Goal: Task Accomplishment & Management: Use online tool/utility

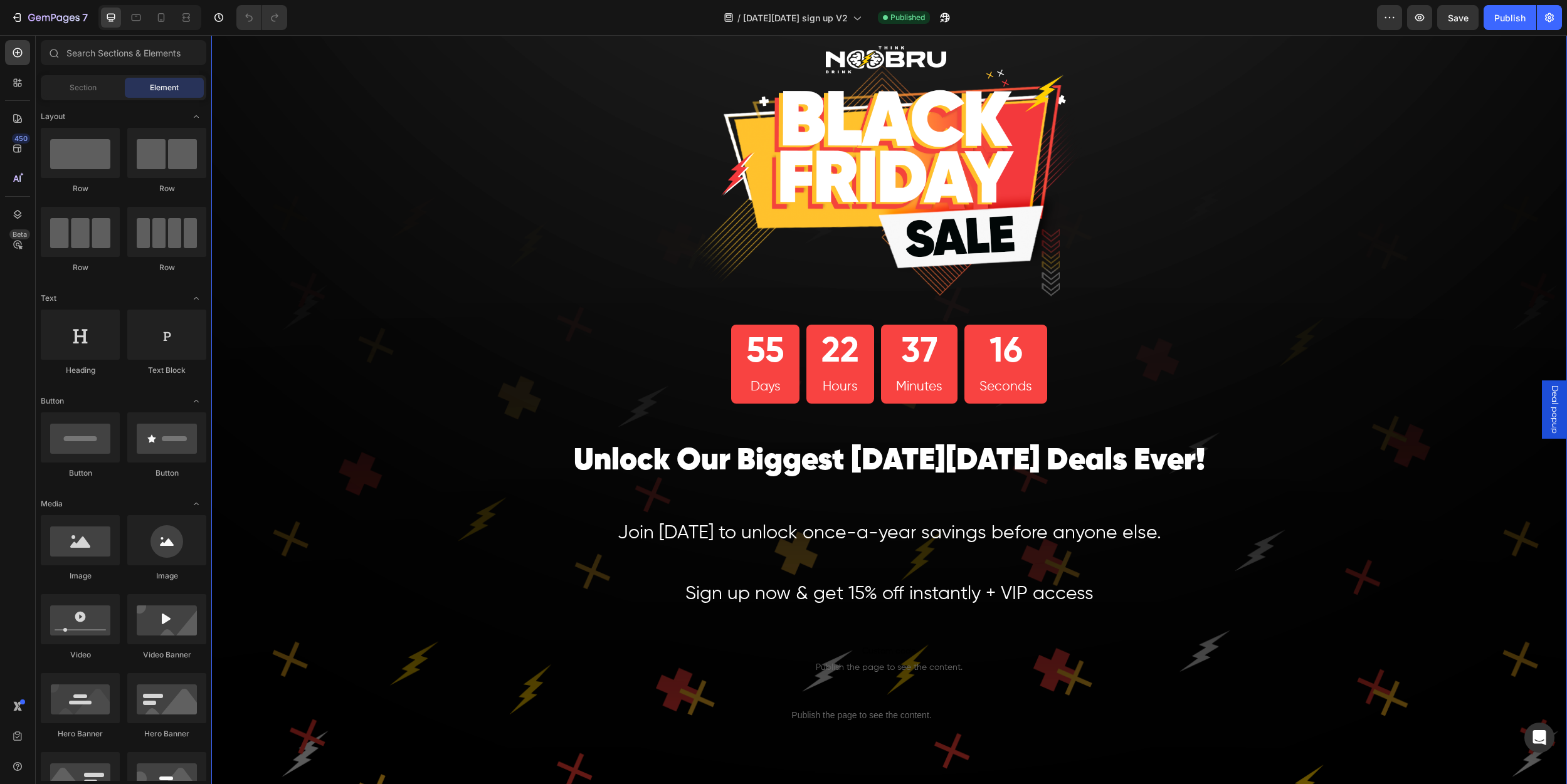
scroll to position [64, 0]
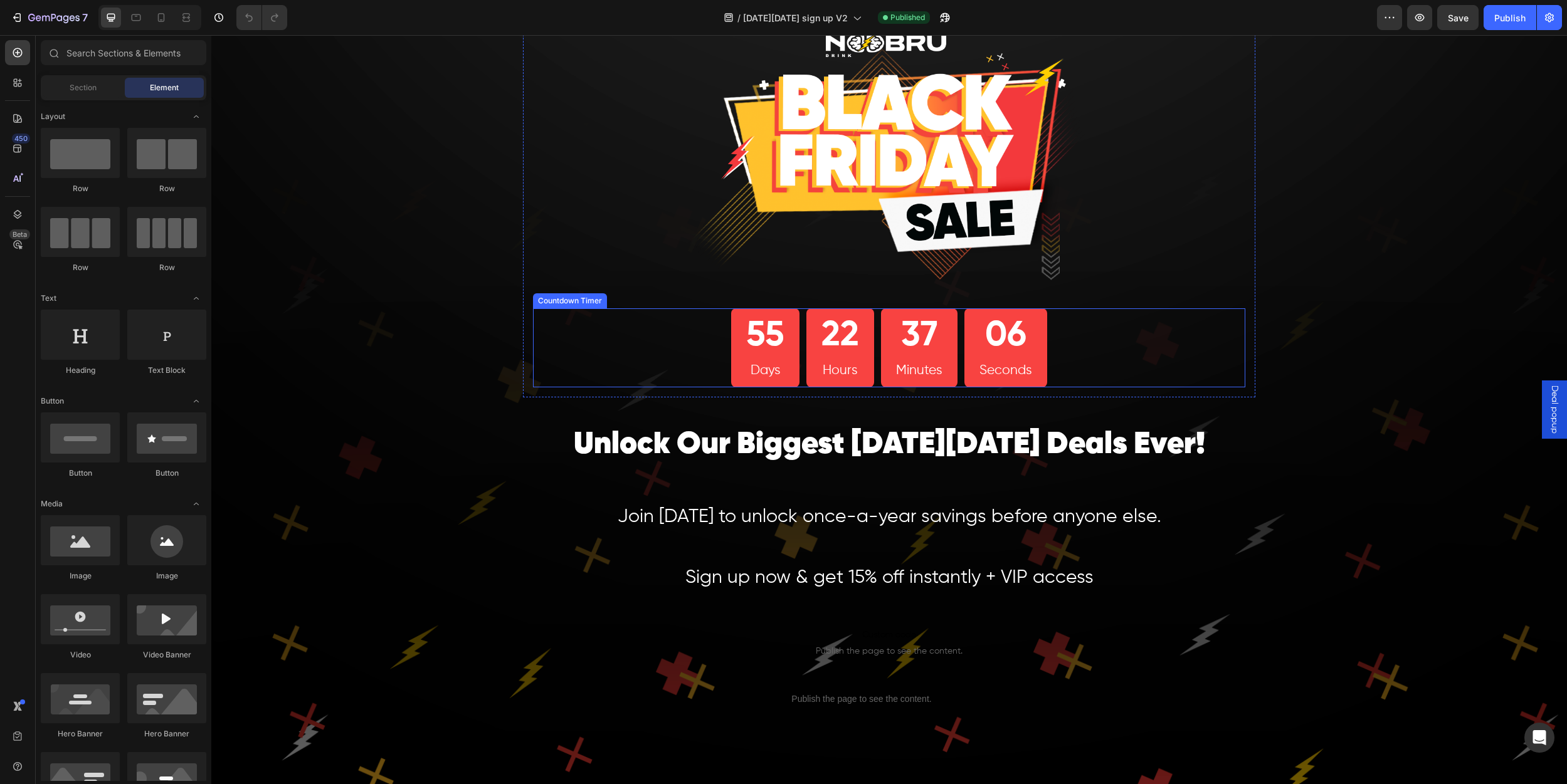
click at [1021, 346] on div "06" at bounding box center [1006, 336] width 53 height 46
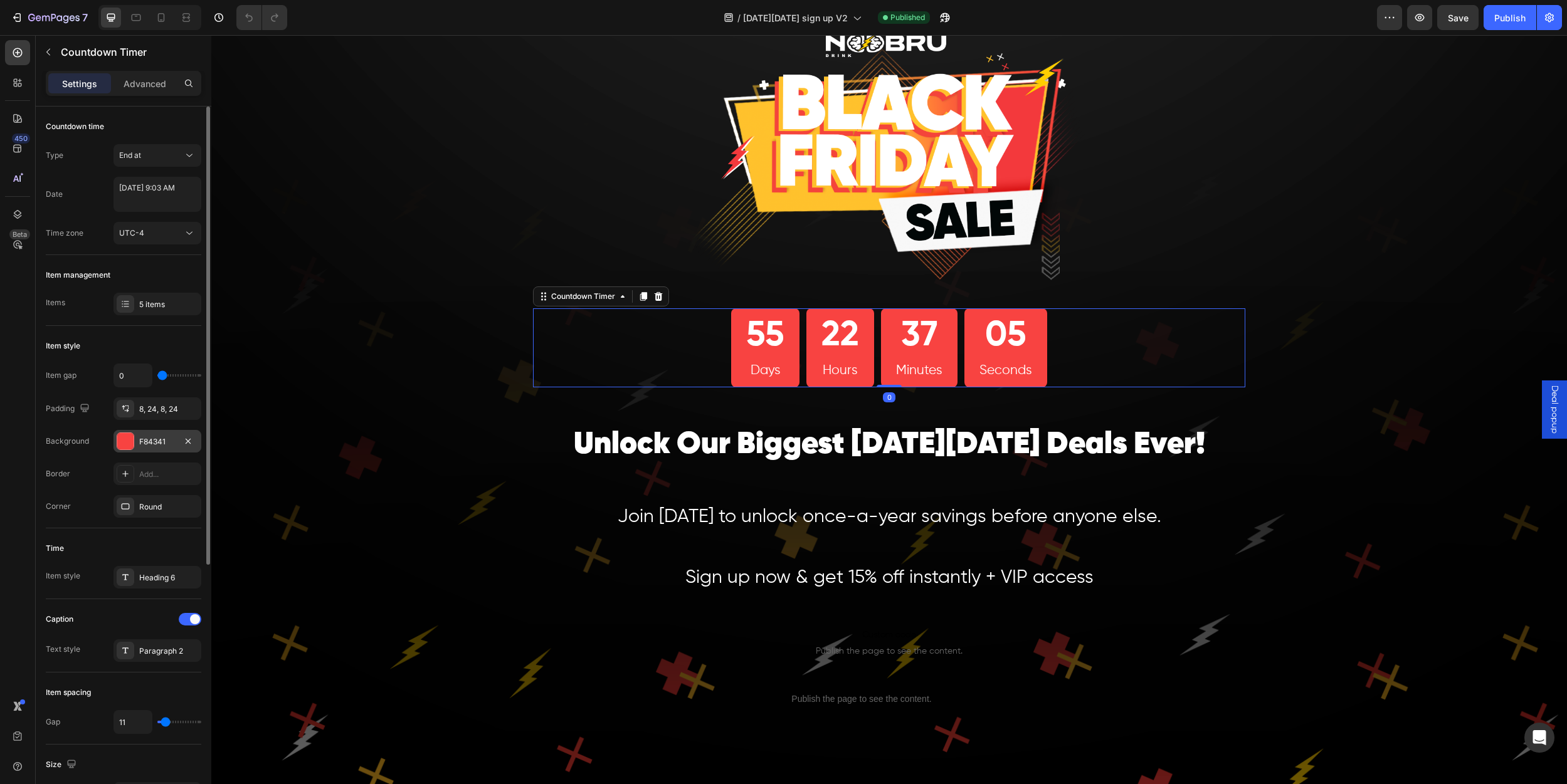
click at [156, 441] on div "F84341" at bounding box center [157, 441] width 36 height 11
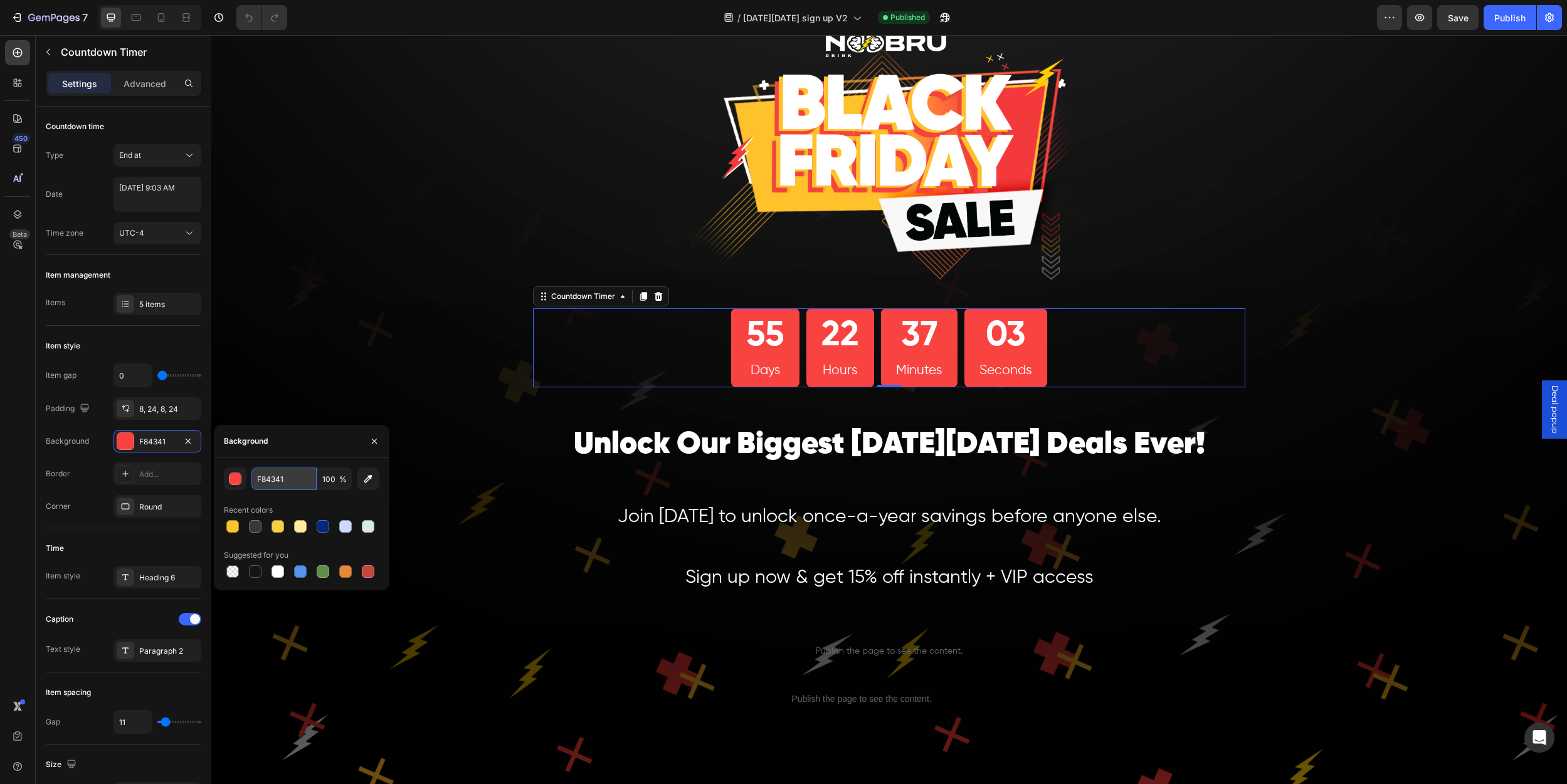
drag, startPoint x: 296, startPoint y: 483, endPoint x: 287, endPoint y: 481, distance: 9.2
click at [287, 481] on input "F84341" at bounding box center [284, 478] width 65 height 22
drag, startPoint x: 287, startPoint y: 480, endPoint x: 250, endPoint y: 481, distance: 37.0
click at [250, 481] on div "F84341 100 %" at bounding box center [301, 478] width 156 height 22
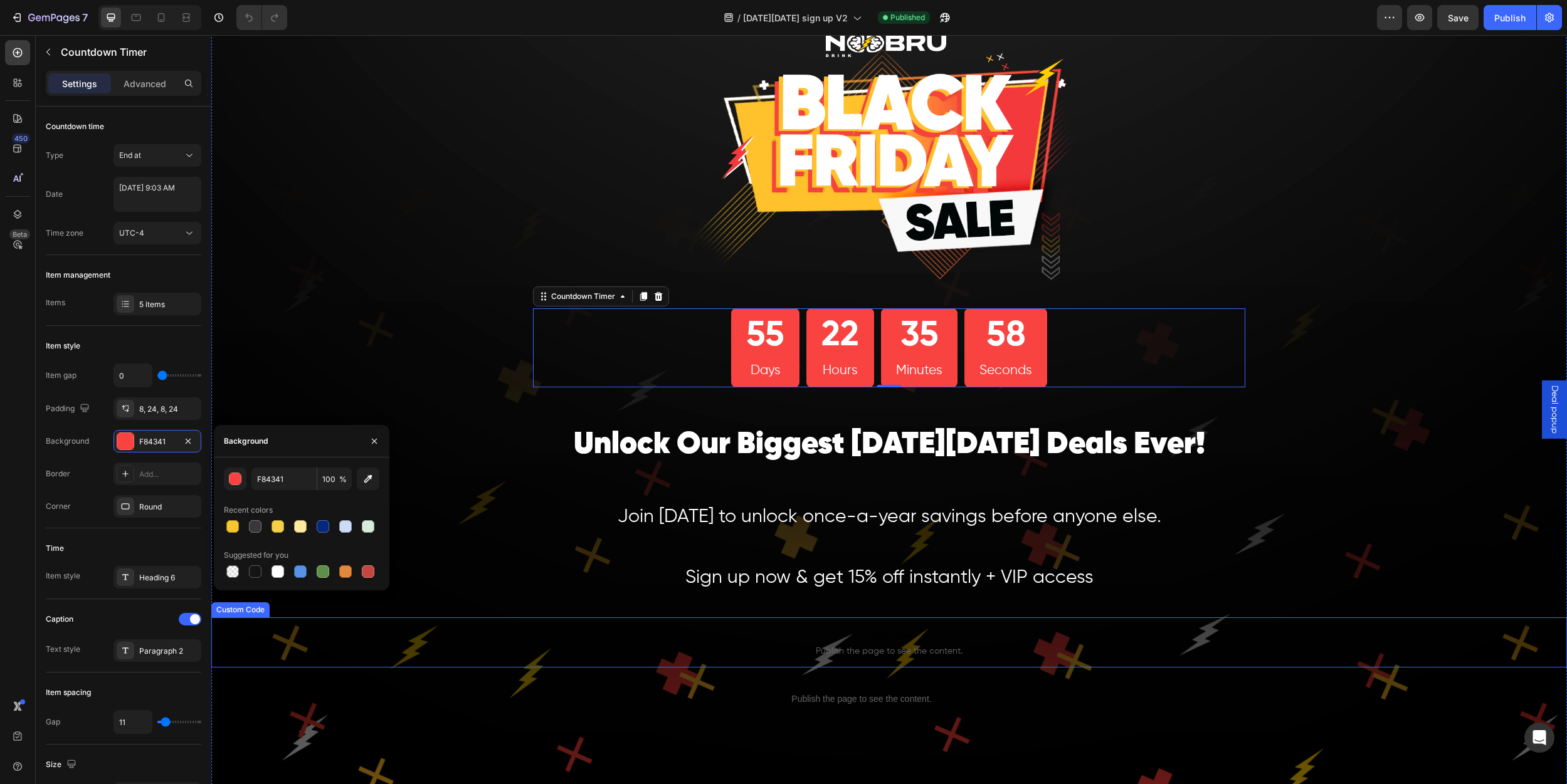
click at [869, 650] on span "Publish the page to see the content." at bounding box center [889, 651] width 1355 height 12
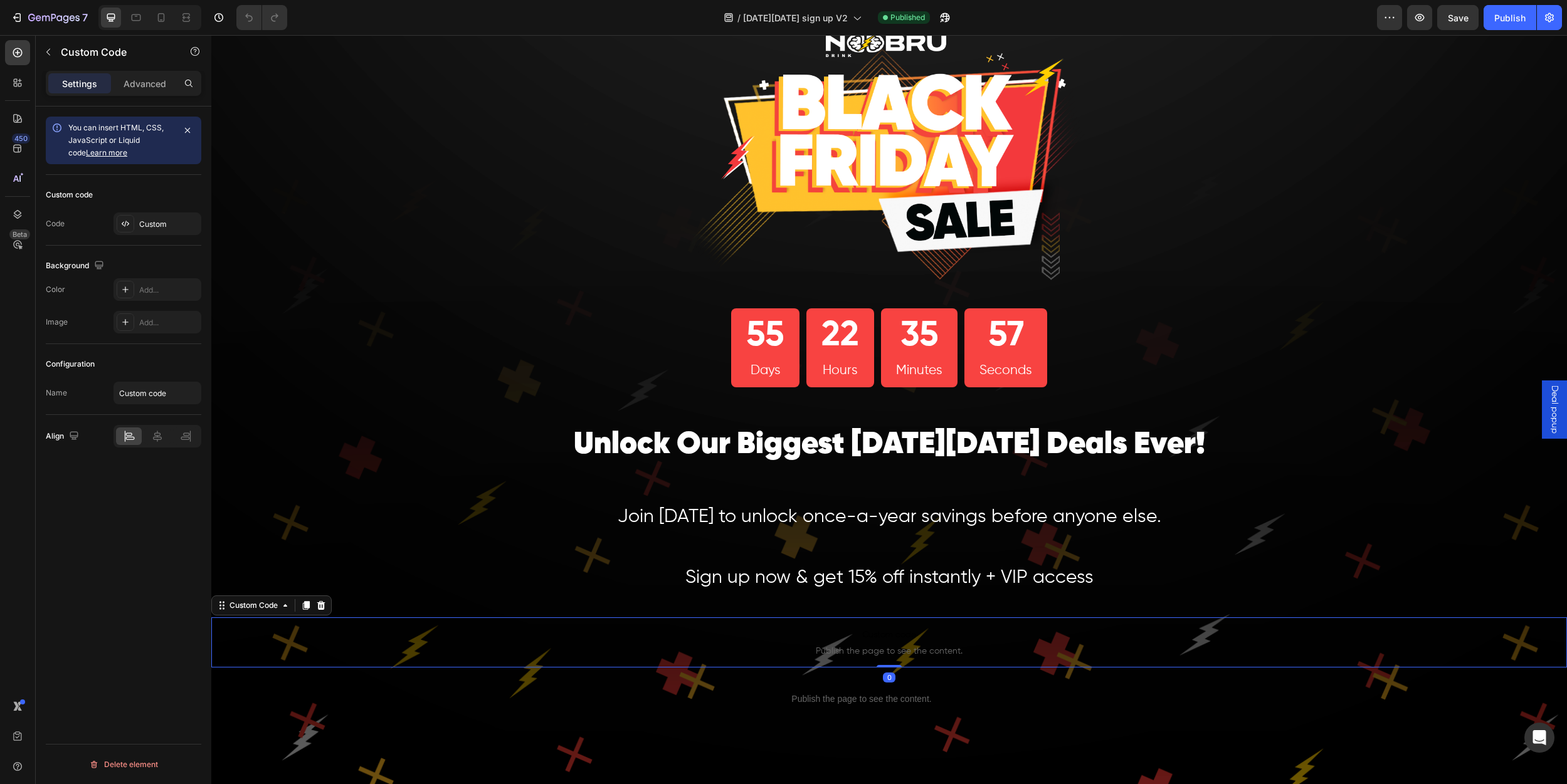
click at [869, 649] on span "Publish the page to see the content." at bounding box center [889, 651] width 1355 height 12
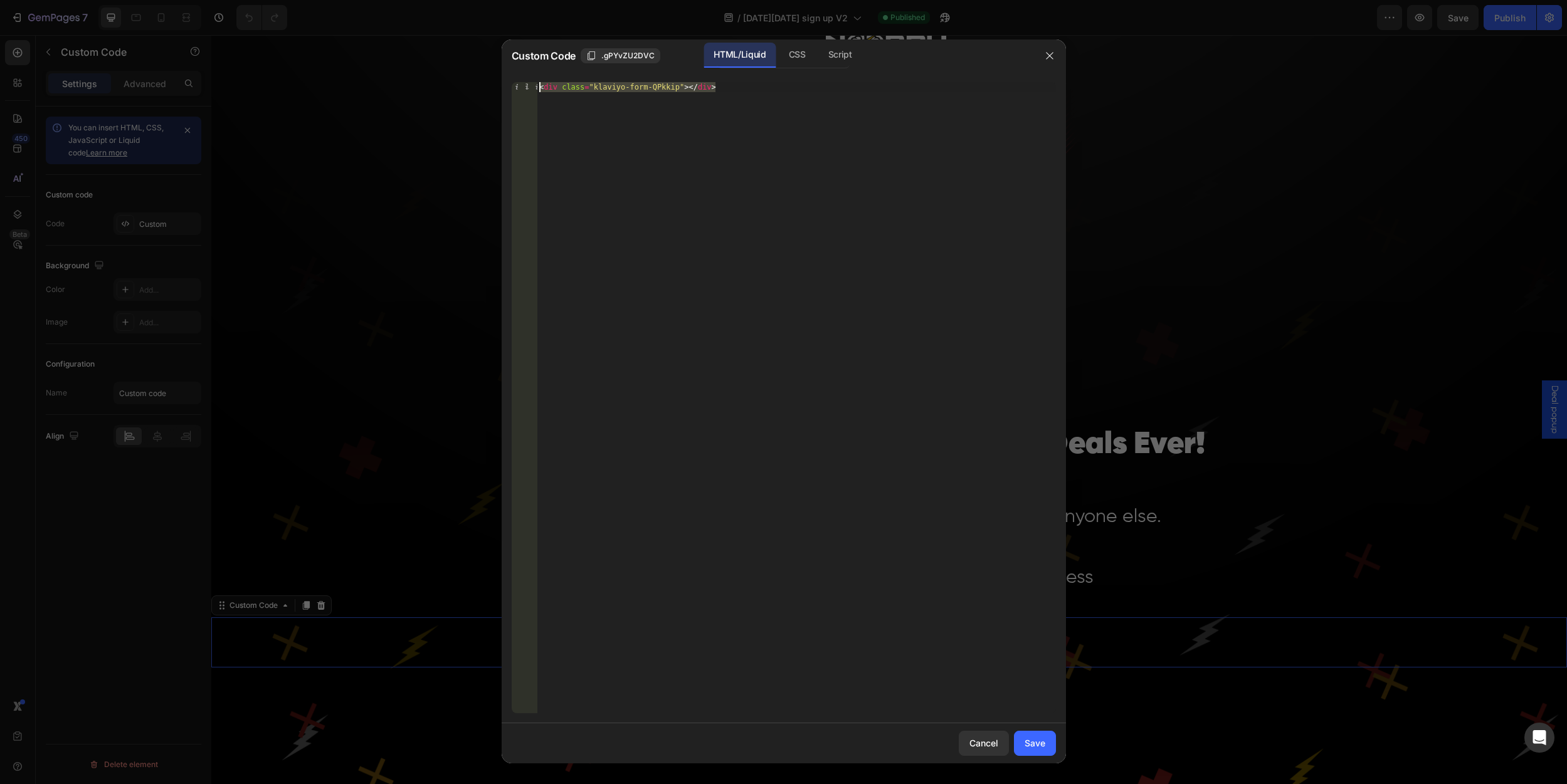
drag, startPoint x: 738, startPoint y: 90, endPoint x: 543, endPoint y: 77, distance: 195.4
click at [543, 77] on div "<div class="klaviyo-form-QPkkip"></div> 1 < div class = "klaviyo-form-QPkkip" >…" at bounding box center [784, 398] width 564 height 651
paste textarea "UKGmcB"
type textarea "<div class="klaviyo-form-UKGmcB"></div>"
click at [1036, 742] on div "Save" at bounding box center [1034, 743] width 21 height 13
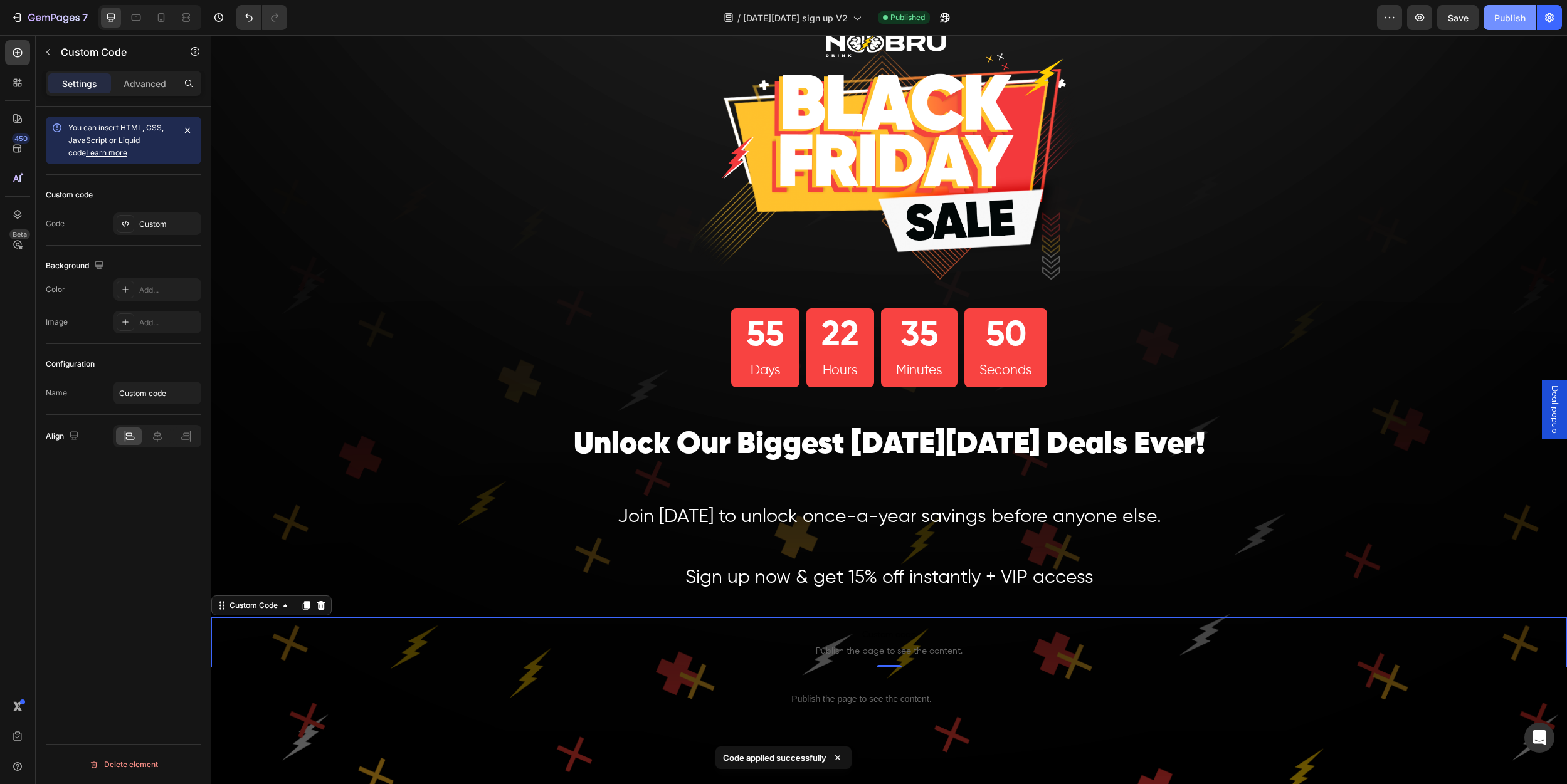
click at [1514, 8] on button "Publish" at bounding box center [1510, 18] width 53 height 25
click at [879, 648] on span "Publish the page to see the content." at bounding box center [889, 651] width 1355 height 12
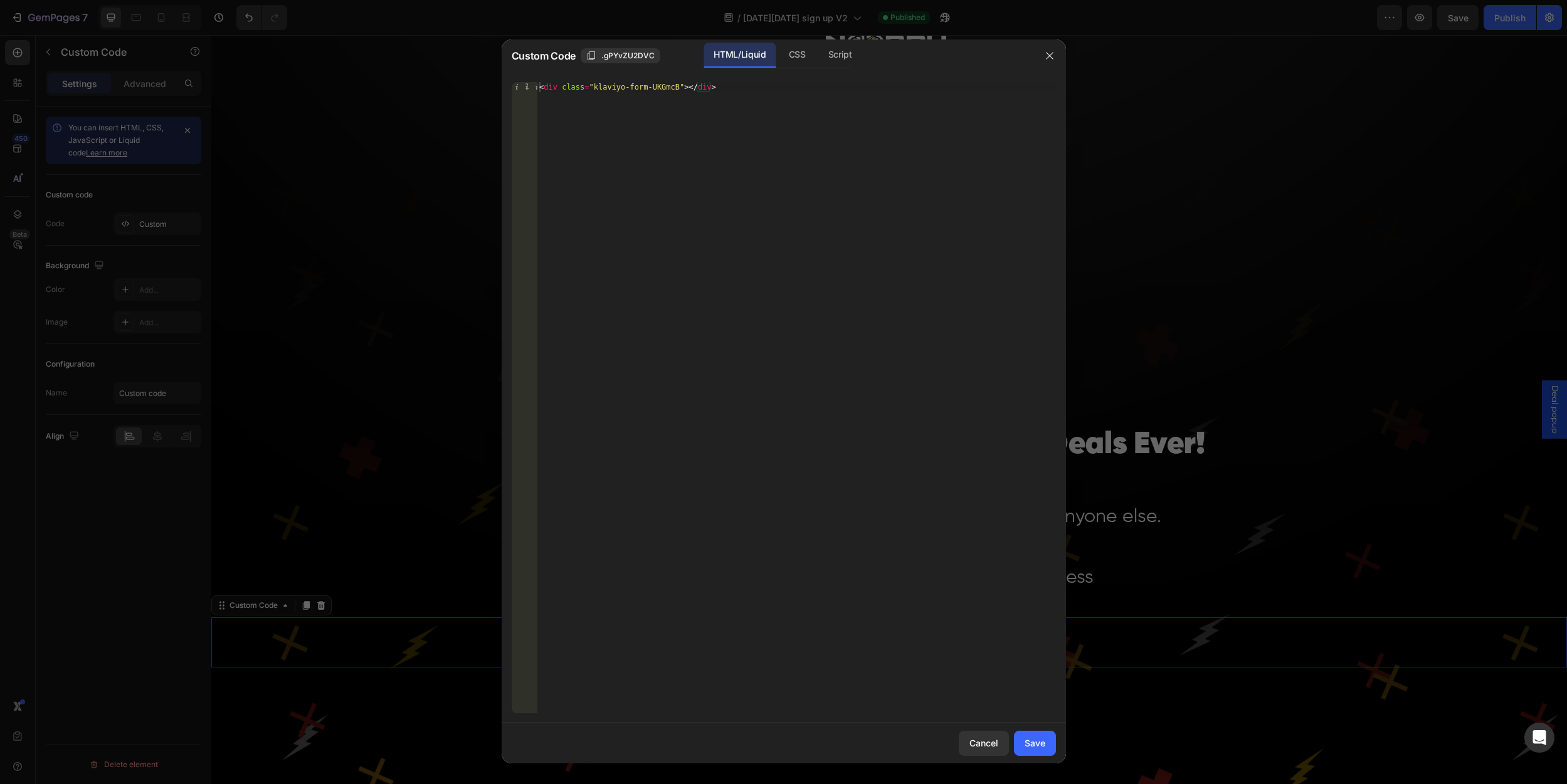
type textarea "<div class="klaviyo-form-UKGmcB"></div>"
drag, startPoint x: 735, startPoint y: 90, endPoint x: 521, endPoint y: 81, distance: 214.2
click at [521, 82] on div "<div class="klaviyo-form-UKGmcB"></div> 1 < div class = "klaviyo-form-UKGmcB" >…" at bounding box center [784, 398] width 544 height 631
click at [1026, 742] on div "Save" at bounding box center [1034, 743] width 21 height 13
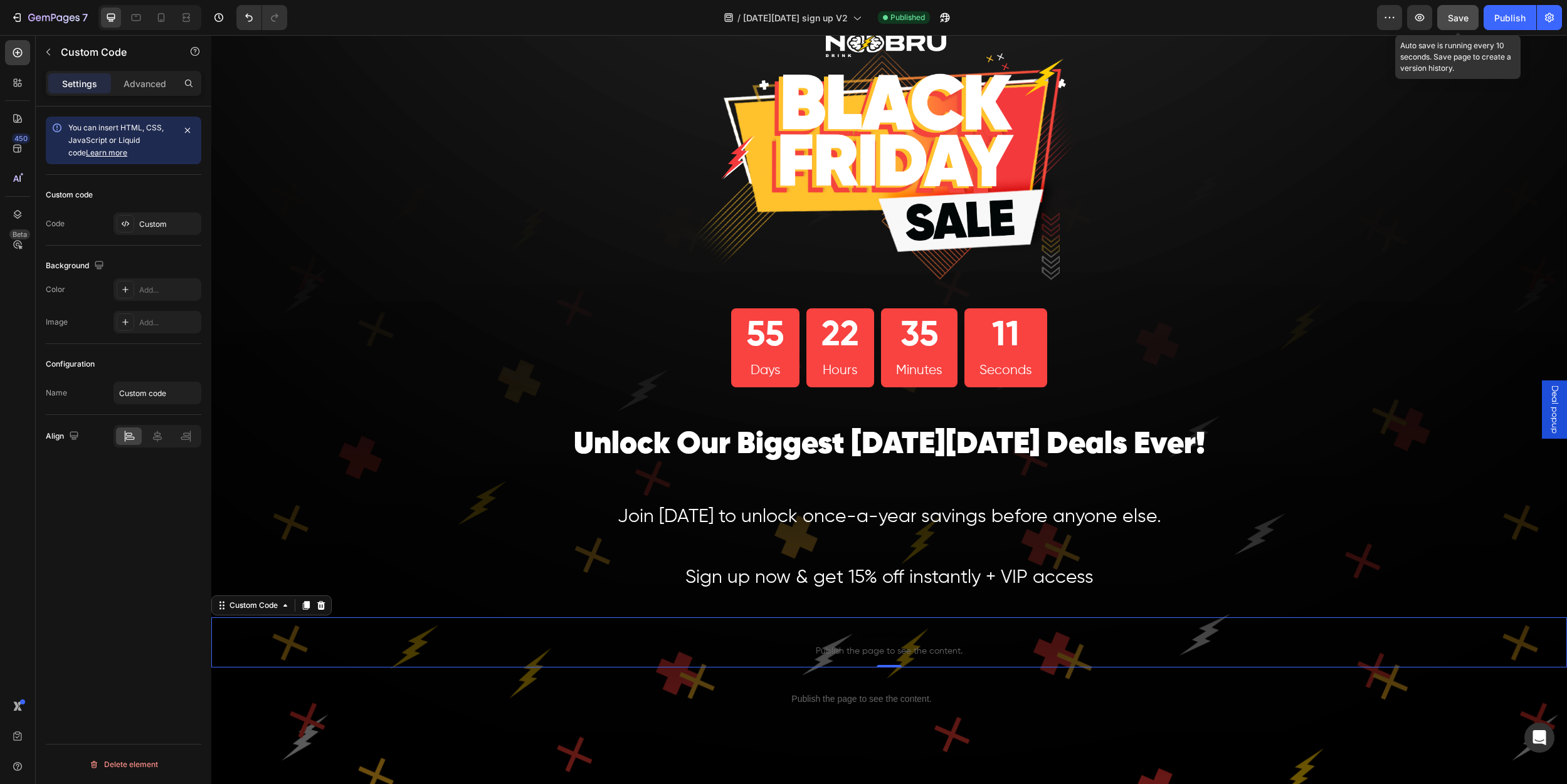
click at [1443, 16] on button "Save" at bounding box center [1458, 18] width 41 height 25
click at [1519, 19] on div "Publish" at bounding box center [1510, 18] width 31 height 13
click at [876, 647] on span "Publish the page to see the content." at bounding box center [889, 651] width 1355 height 12
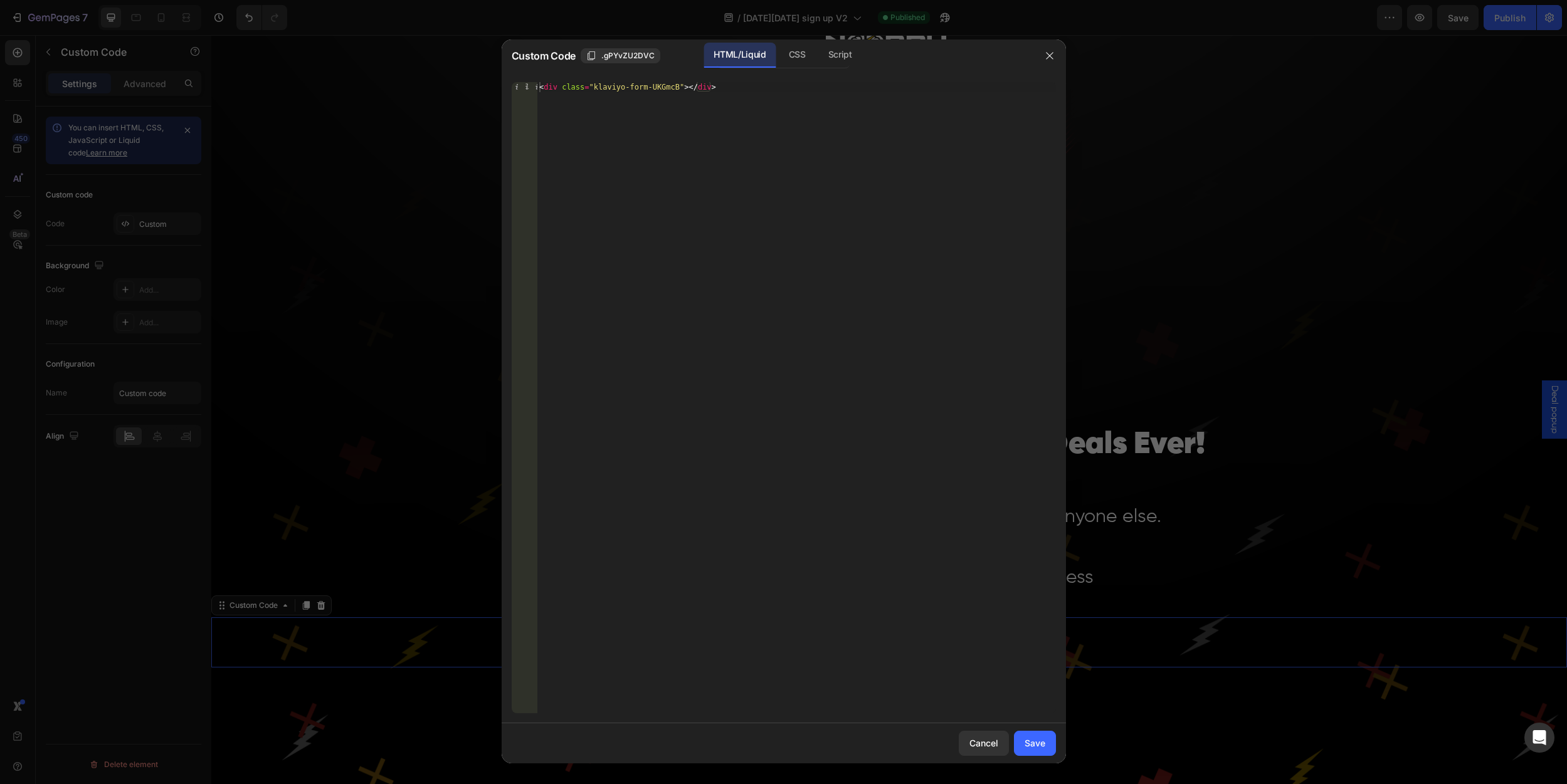
type textarea "<div class="klaviyo-form-UKGmcB"></div>"
drag, startPoint x: 731, startPoint y: 84, endPoint x: 498, endPoint y: 71, distance: 233.4
click at [498, 71] on div "Custom Code .gPYvZU2DVC HTML/Liquid CSS Script <div class="klaviyo-form-UKGmcB"…" at bounding box center [784, 392] width 1567 height 784
paste textarea "<div class="klaviyo-form-UKGmcB"></div>"
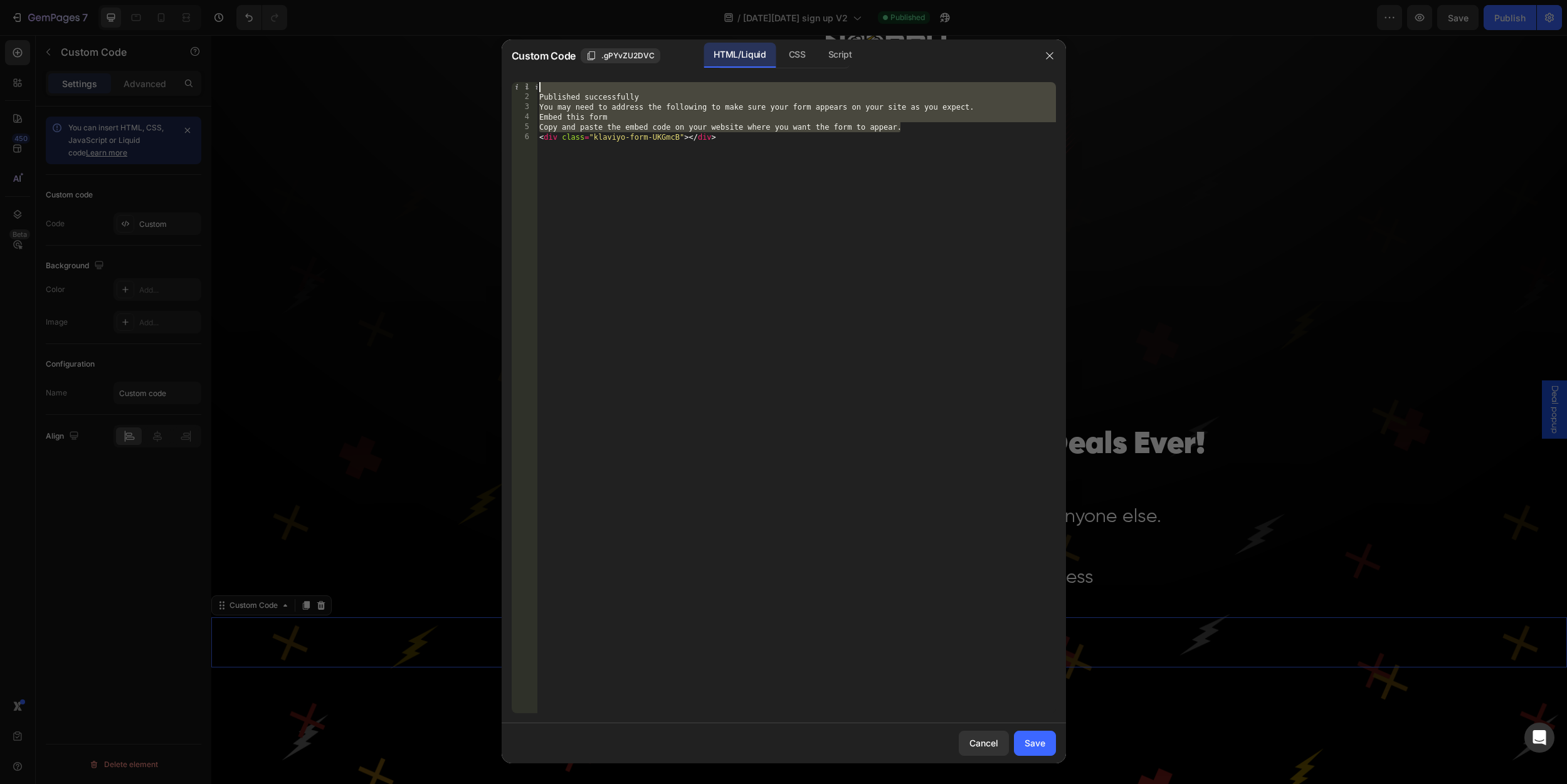
drag, startPoint x: 908, startPoint y: 129, endPoint x: 528, endPoint y: 84, distance: 382.7
click at [528, 84] on div "<div class="klaviyo-form-UKGmcB"></div> 1 2 3 4 5 6 Published successfully You …" at bounding box center [784, 398] width 544 height 631
type textarea "Published successfully"
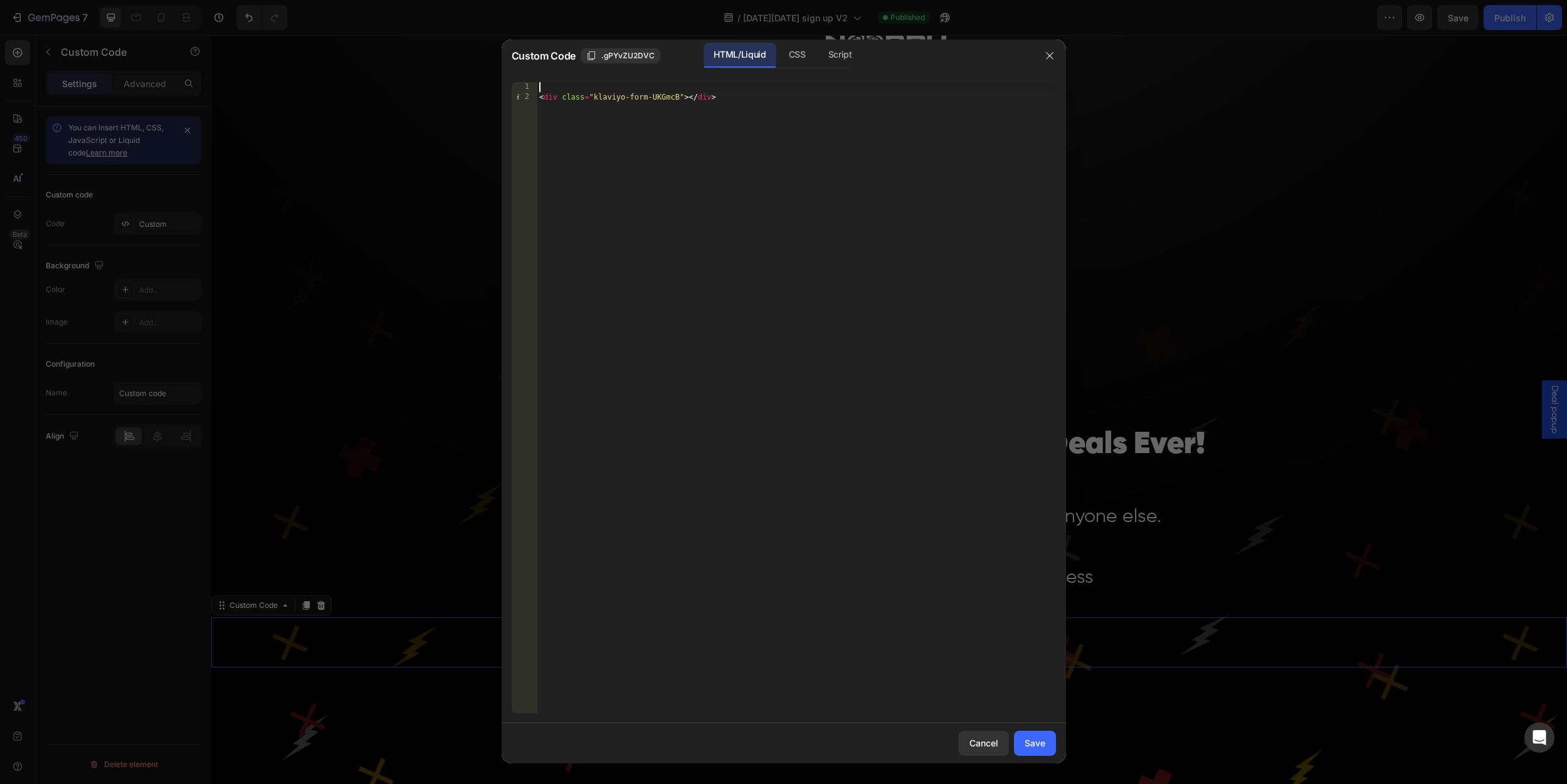
type textarea "<div class="klaviyo-form-UKGmcB"></div>"
click at [1037, 735] on button "Save" at bounding box center [1034, 743] width 42 height 25
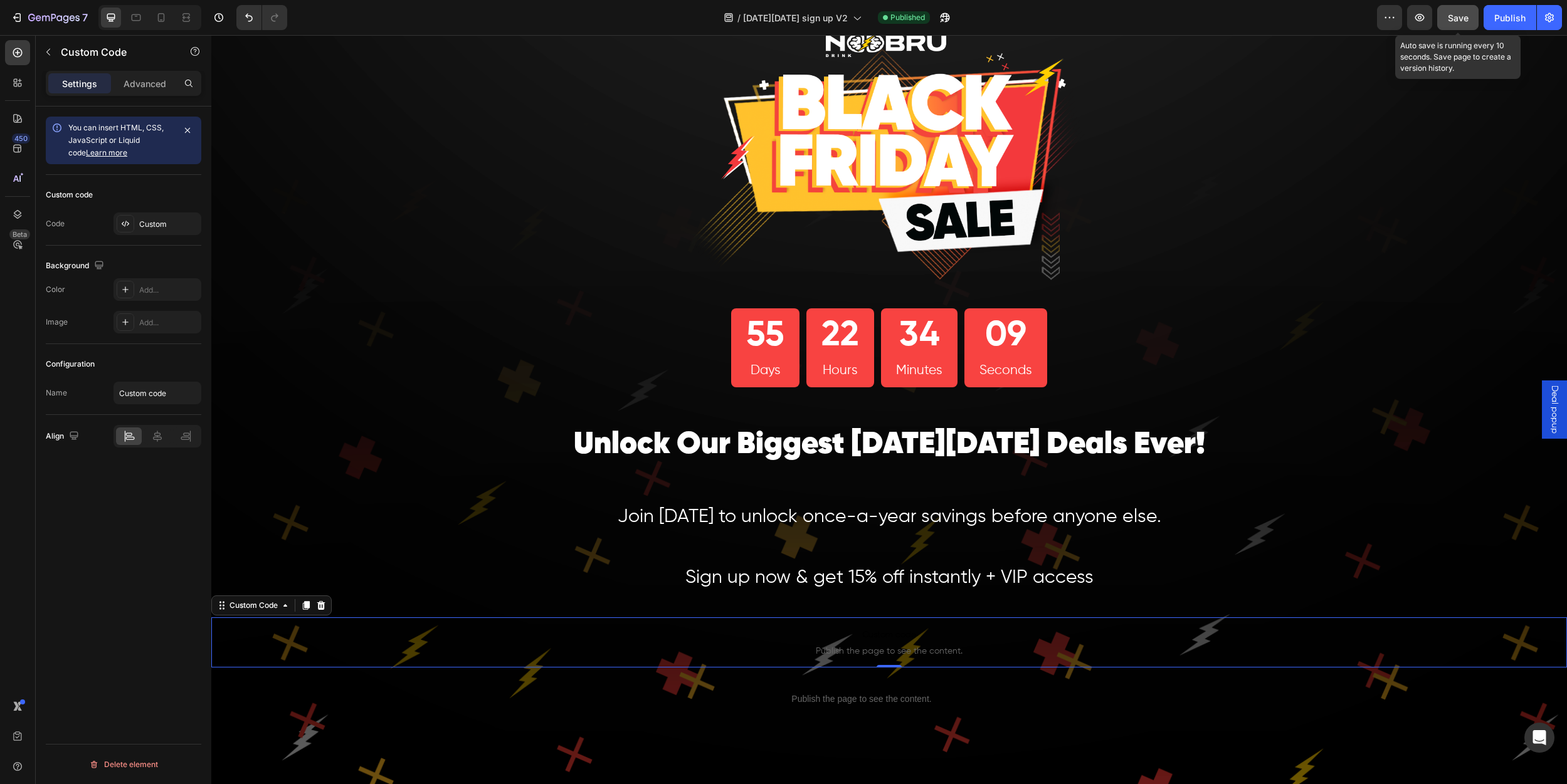
click at [1464, 13] on span "Save" at bounding box center [1457, 18] width 21 height 11
click at [1512, 17] on div "Publish" at bounding box center [1510, 18] width 31 height 13
click at [893, 654] on span "Publish the page to see the content." at bounding box center [889, 651] width 1355 height 12
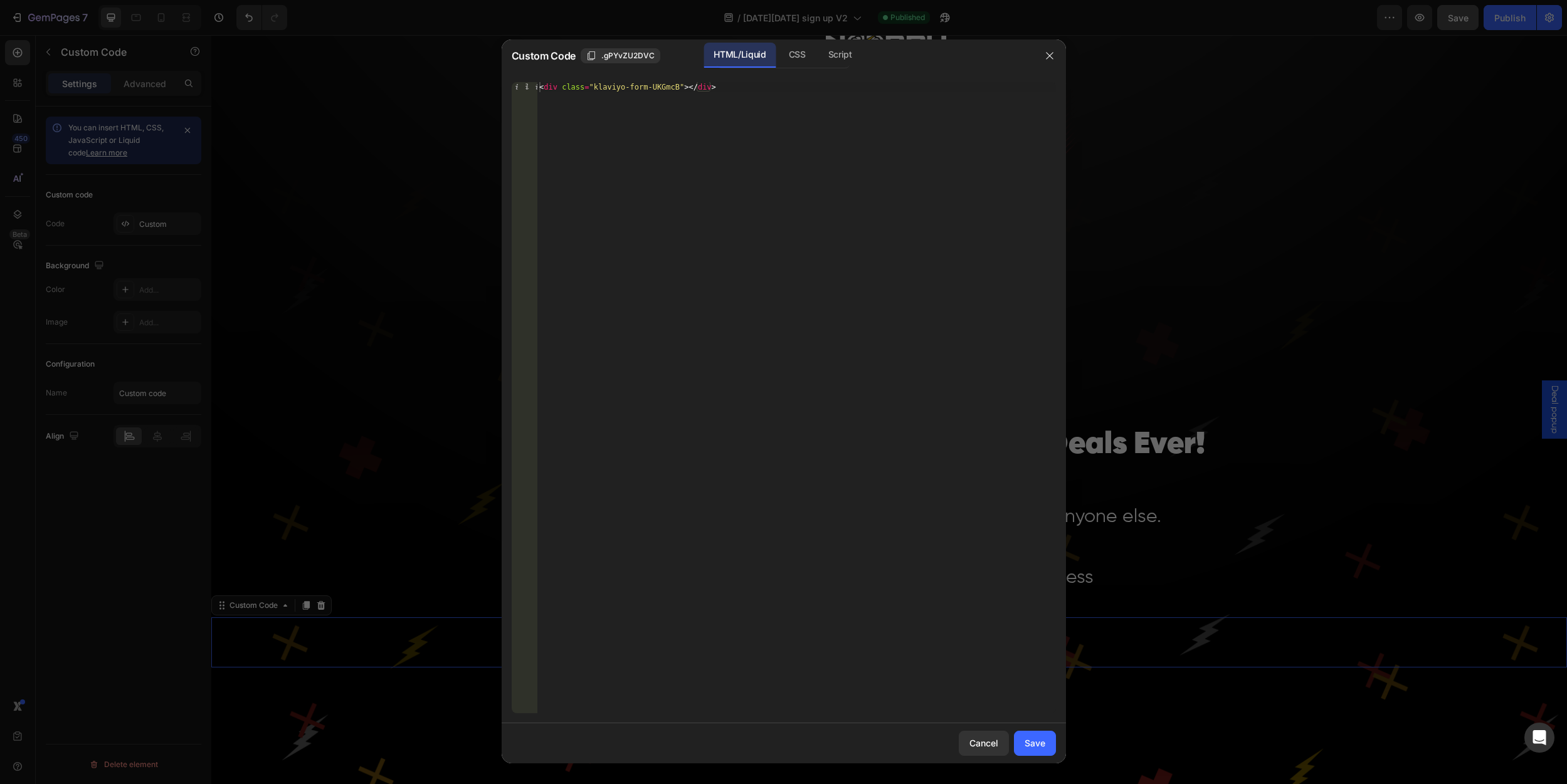
type textarea "<div class="klaviyo-form-UKGmcB"></div>"
drag, startPoint x: 767, startPoint y: 95, endPoint x: 550, endPoint y: 76, distance: 217.8
click at [550, 76] on div "<div class="klaviyo-form-UKGmcB"></div> 1 < div class = "klaviyo-form-UKGmcB" >…" at bounding box center [784, 398] width 564 height 651
click at [825, 82] on div "< div class = "klaviyo-form-UKGmcB" > </ div >" at bounding box center [796, 408] width 519 height 651
click at [1051, 57] on icon "button" at bounding box center [1050, 55] width 10 height 10
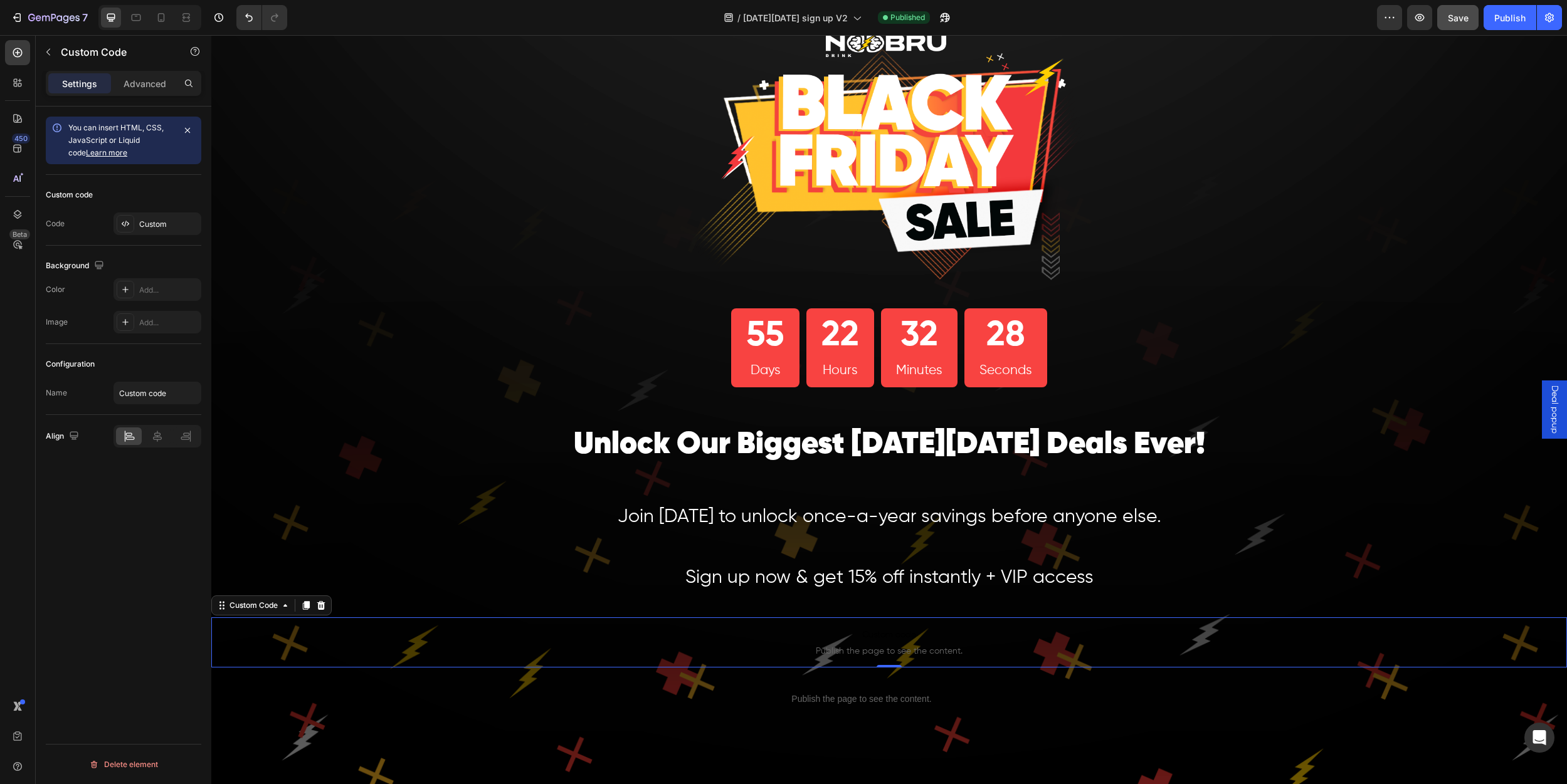
click at [869, 651] on span "Publish the page to see the content." at bounding box center [889, 651] width 1355 height 12
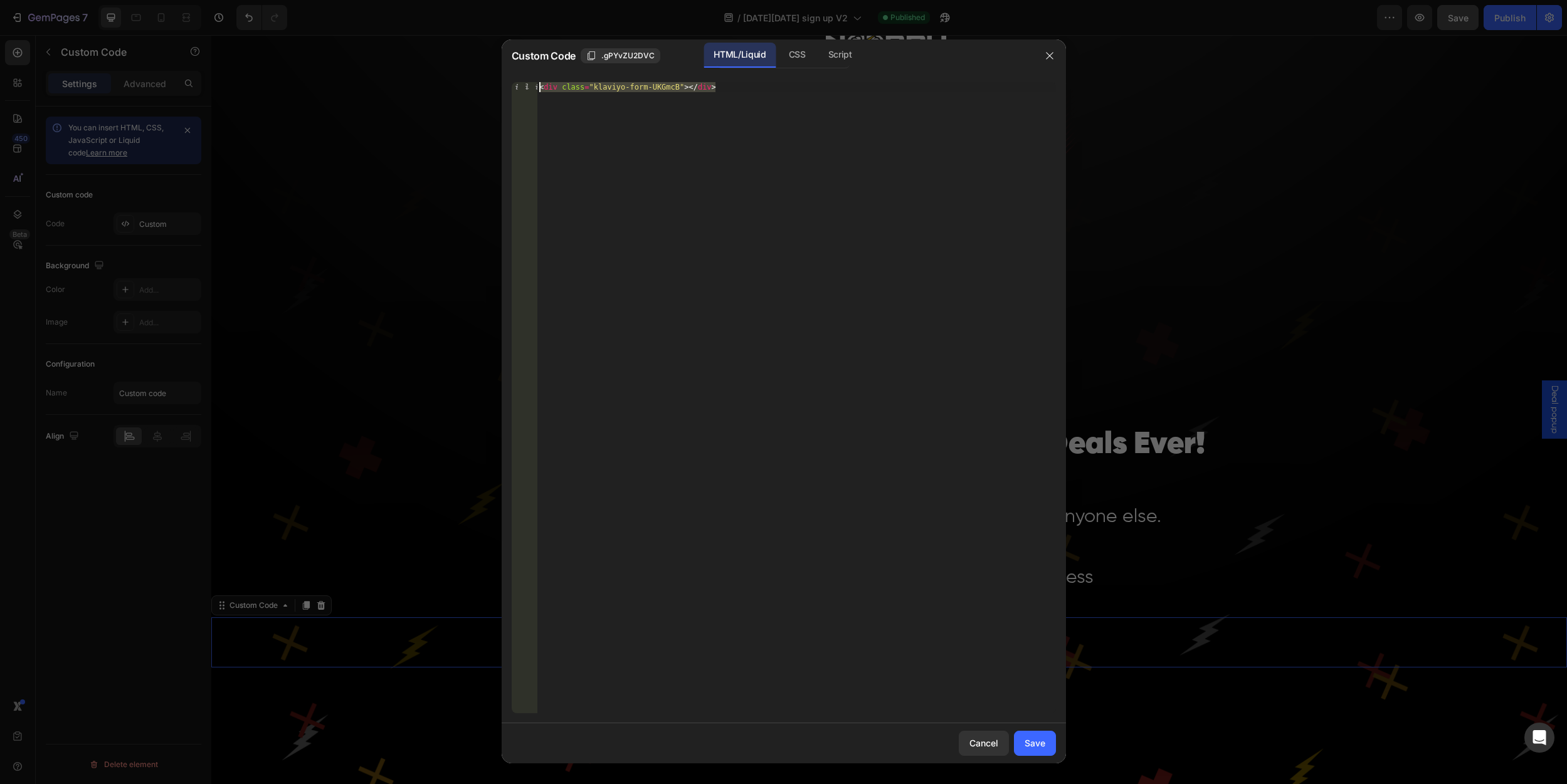
drag, startPoint x: 738, startPoint y: 91, endPoint x: 442, endPoint y: 70, distance: 296.7
click at [442, 70] on div "Custom Code .gPYvZU2DVC HTML/Liquid CSS Script <div class="klaviyo-form-UKGmcB"…" at bounding box center [784, 392] width 1567 height 784
paste textarea "QPkkip"
type textarea "<div class="klaviyo-form-QPkkip"></div>"
click at [1032, 742] on div "Save" at bounding box center [1034, 743] width 21 height 13
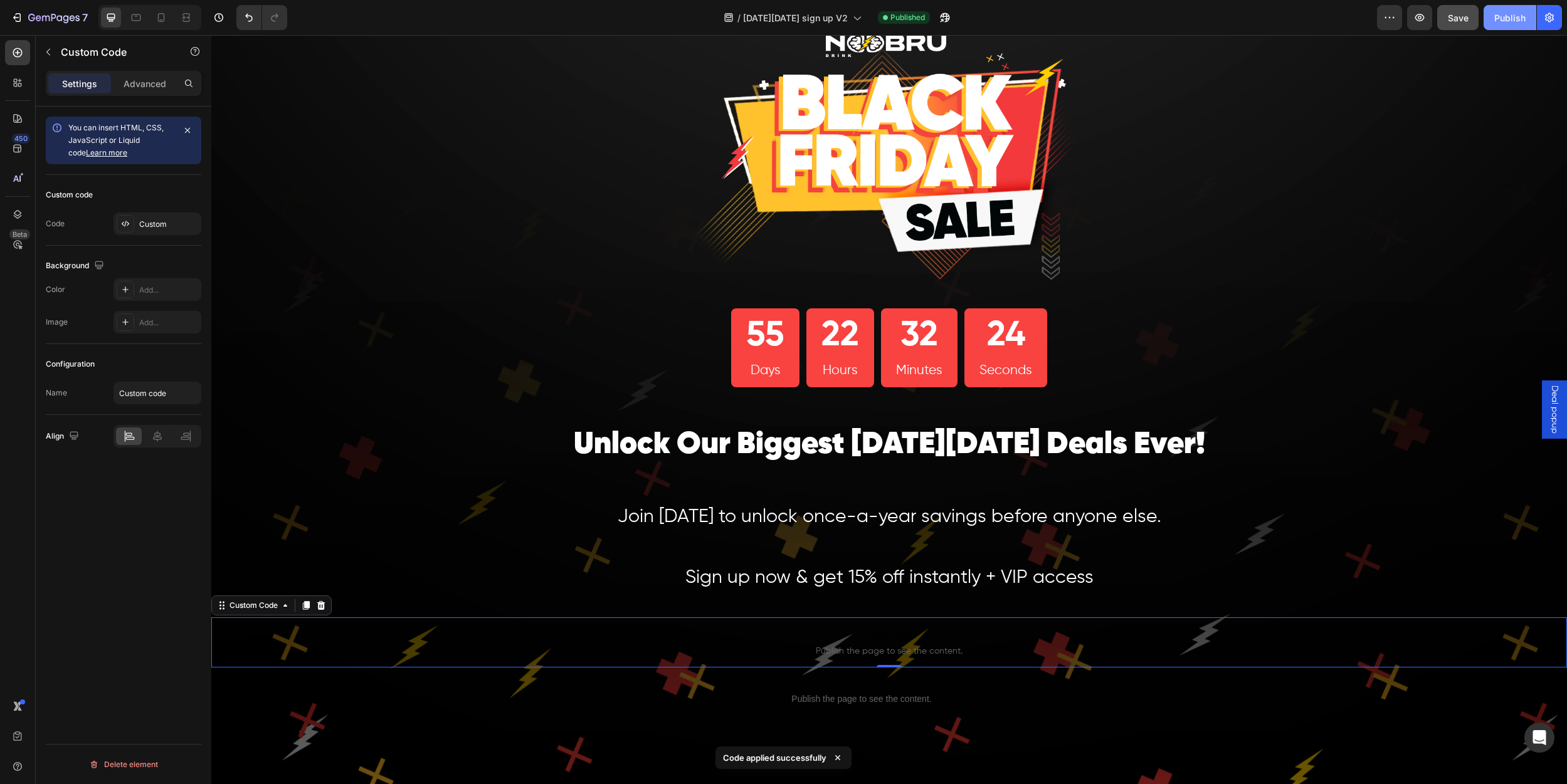
click at [1503, 11] on div "Publish" at bounding box center [1510, 18] width 31 height 13
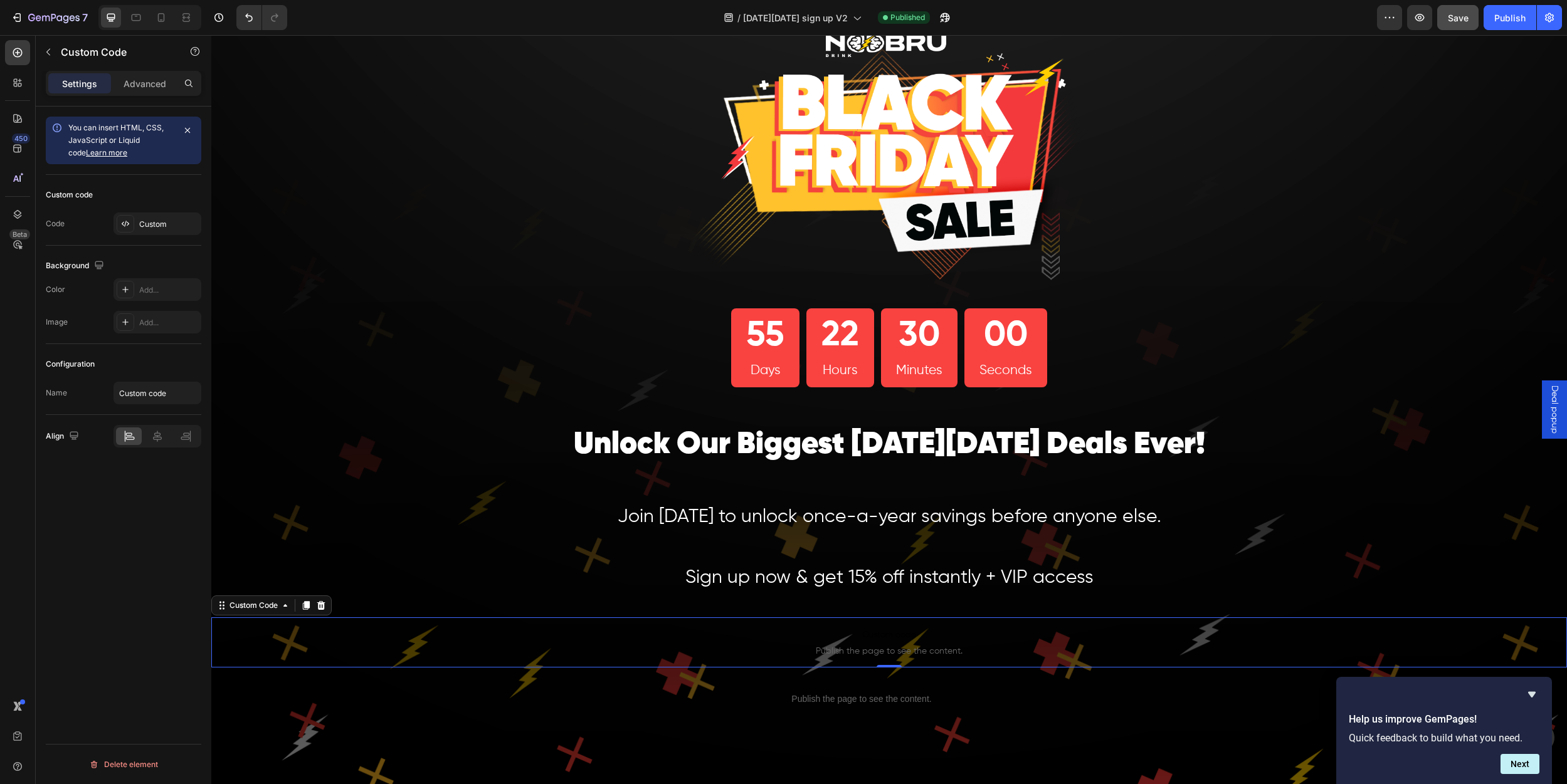
click at [1052, 645] on span "Publish the page to see the content." at bounding box center [889, 651] width 1355 height 12
click at [941, 645] on span "Publish the page to see the content." at bounding box center [889, 651] width 1355 height 12
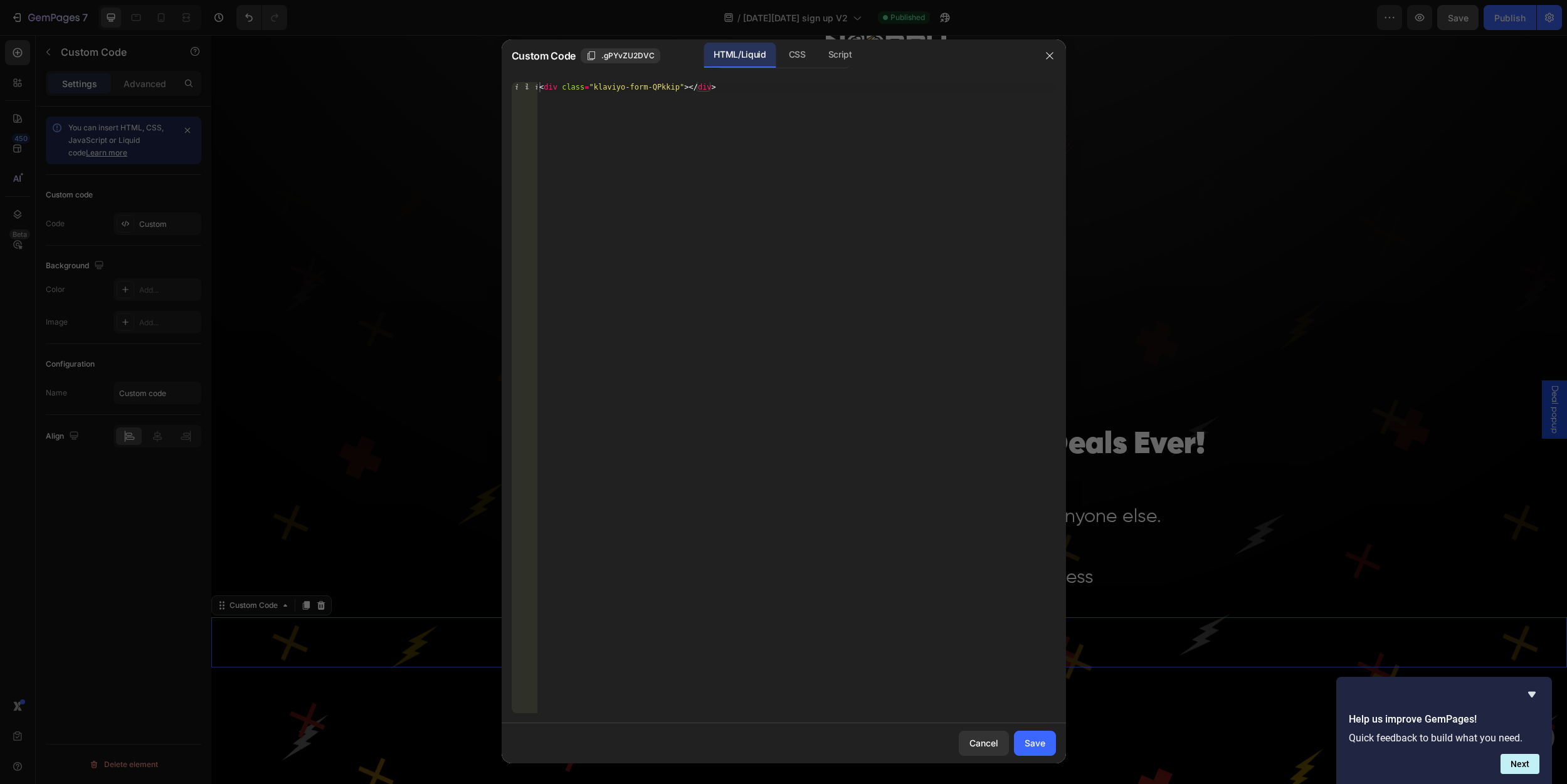
click at [973, 756] on div "Cancel Save" at bounding box center [784, 743] width 564 height 40
click at [979, 748] on div "Cancel" at bounding box center [984, 743] width 29 height 13
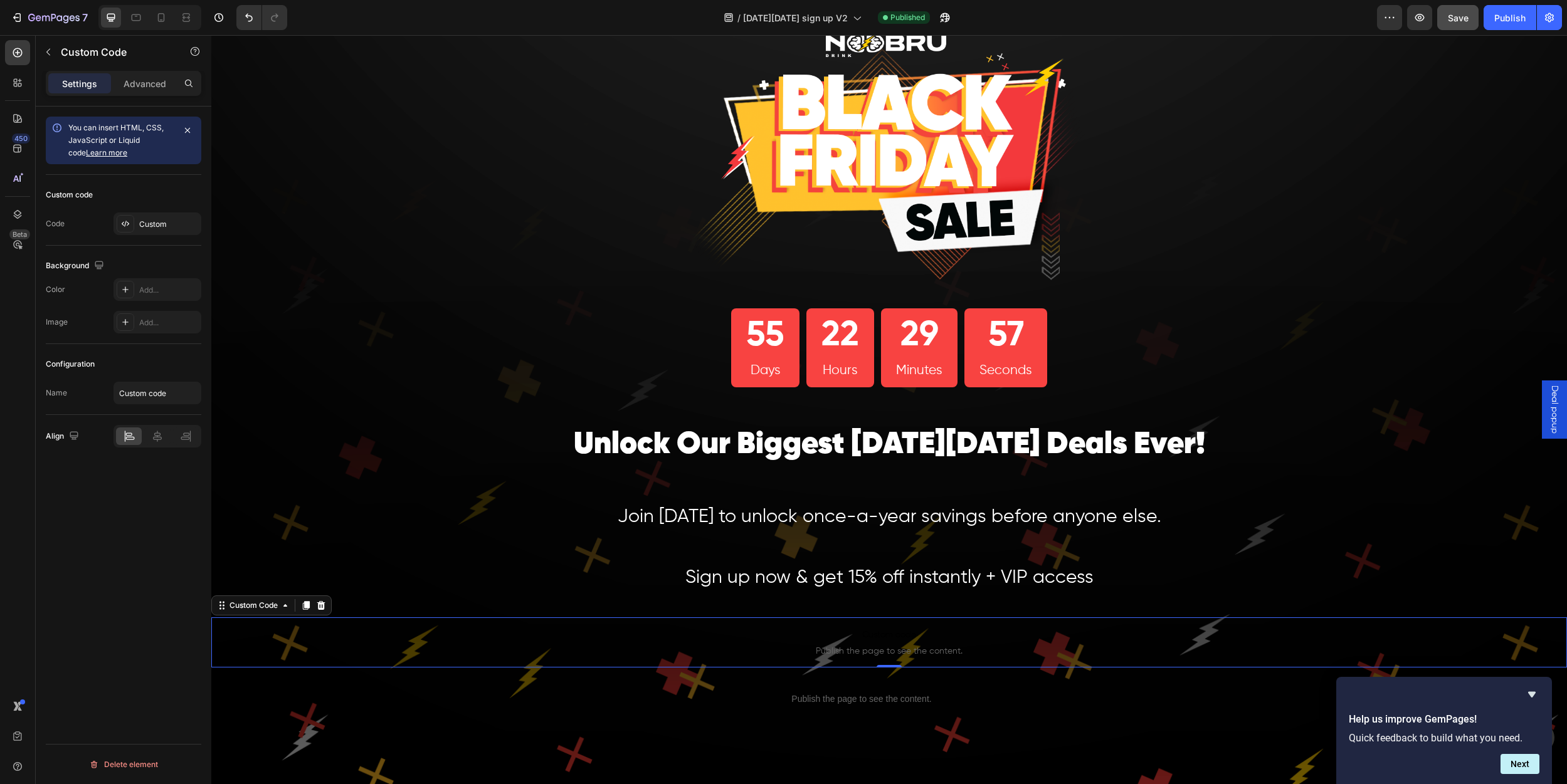
click at [1155, 635] on span "Custom code" at bounding box center [889, 635] width 1355 height 15
click at [147, 82] on p "Advanced" at bounding box center [145, 84] width 43 height 13
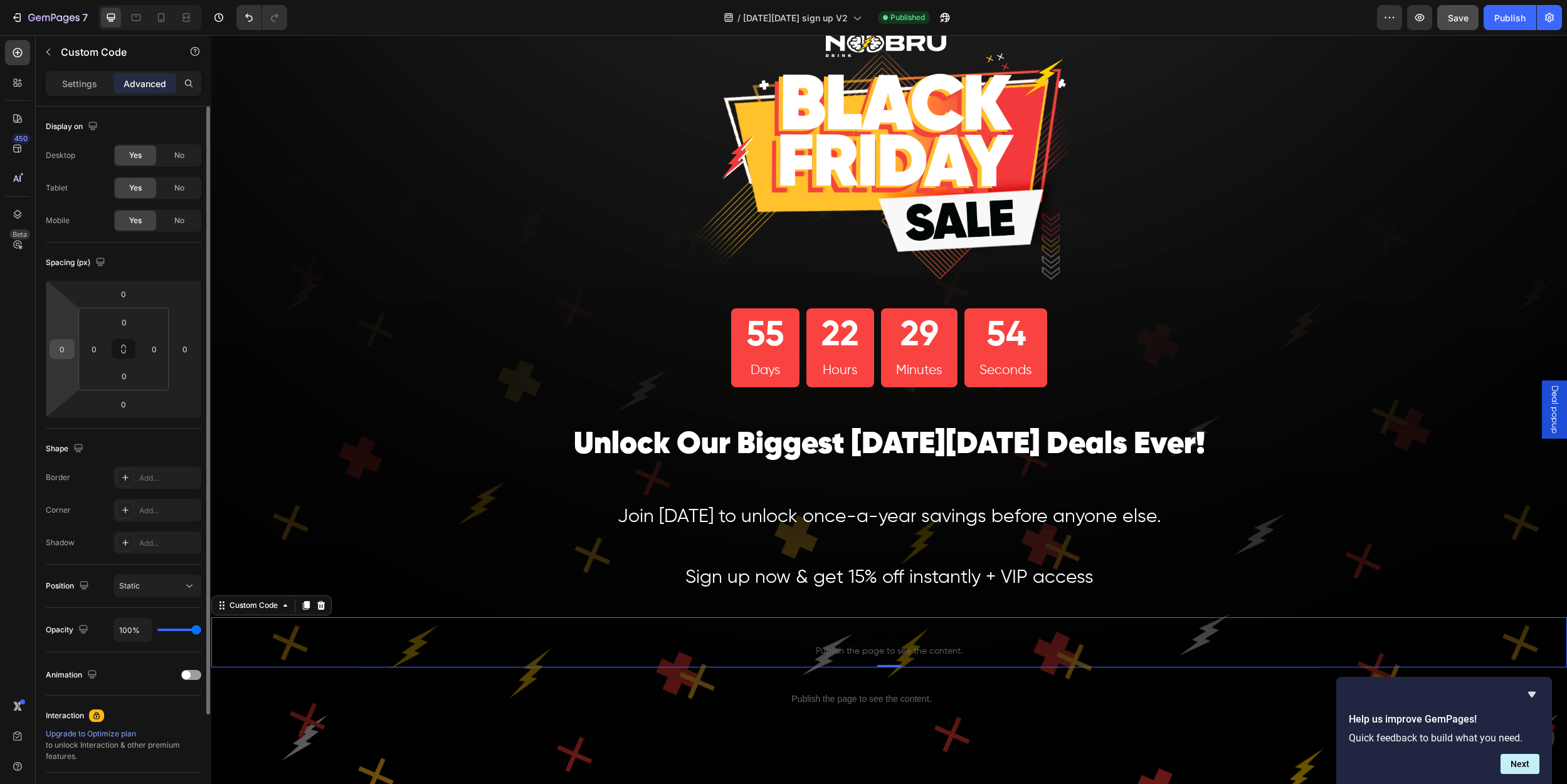
click at [67, 351] on input "0" at bounding box center [62, 349] width 19 height 19
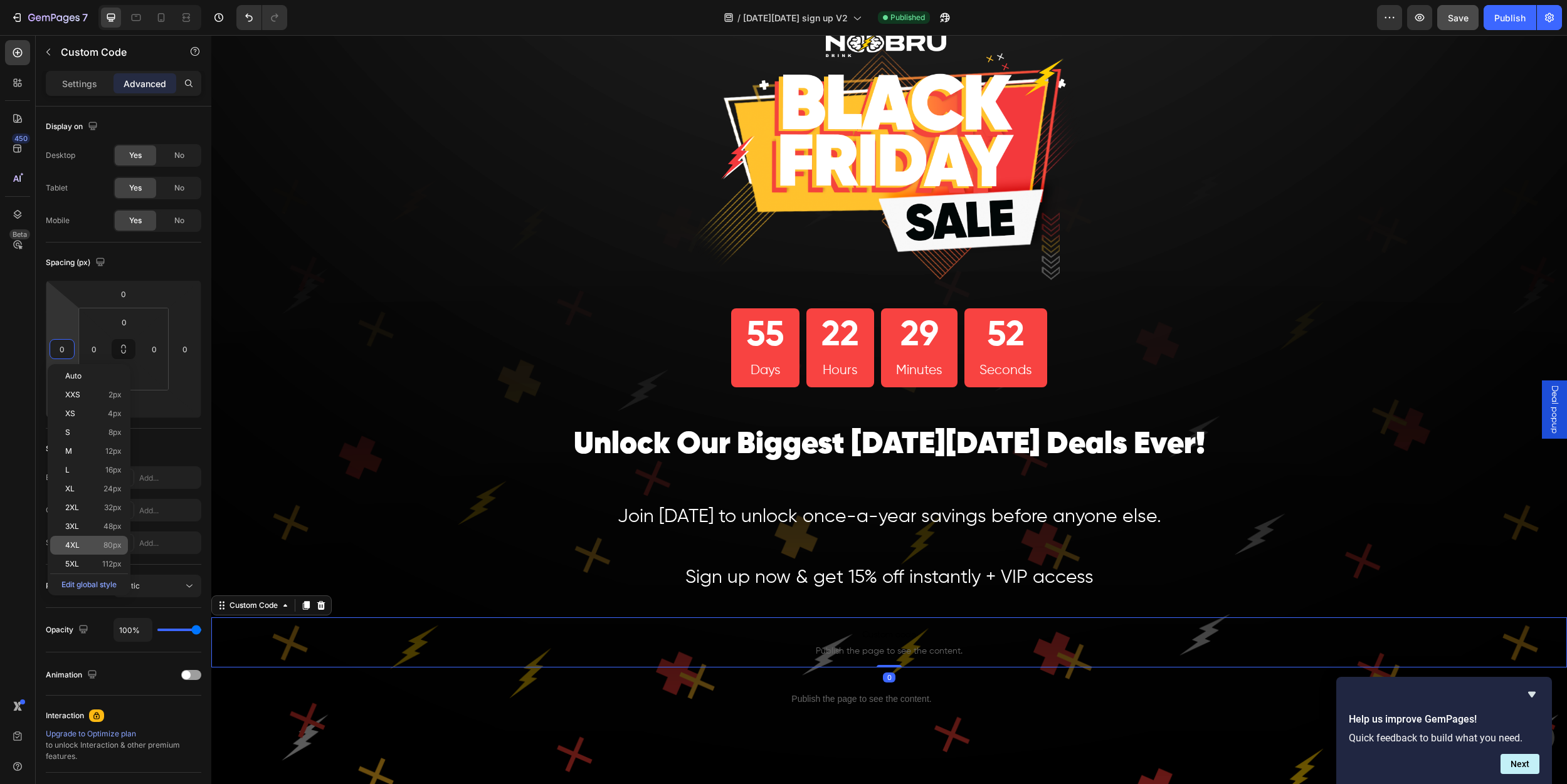
click at [78, 547] on span "4XL" at bounding box center [72, 545] width 15 height 8
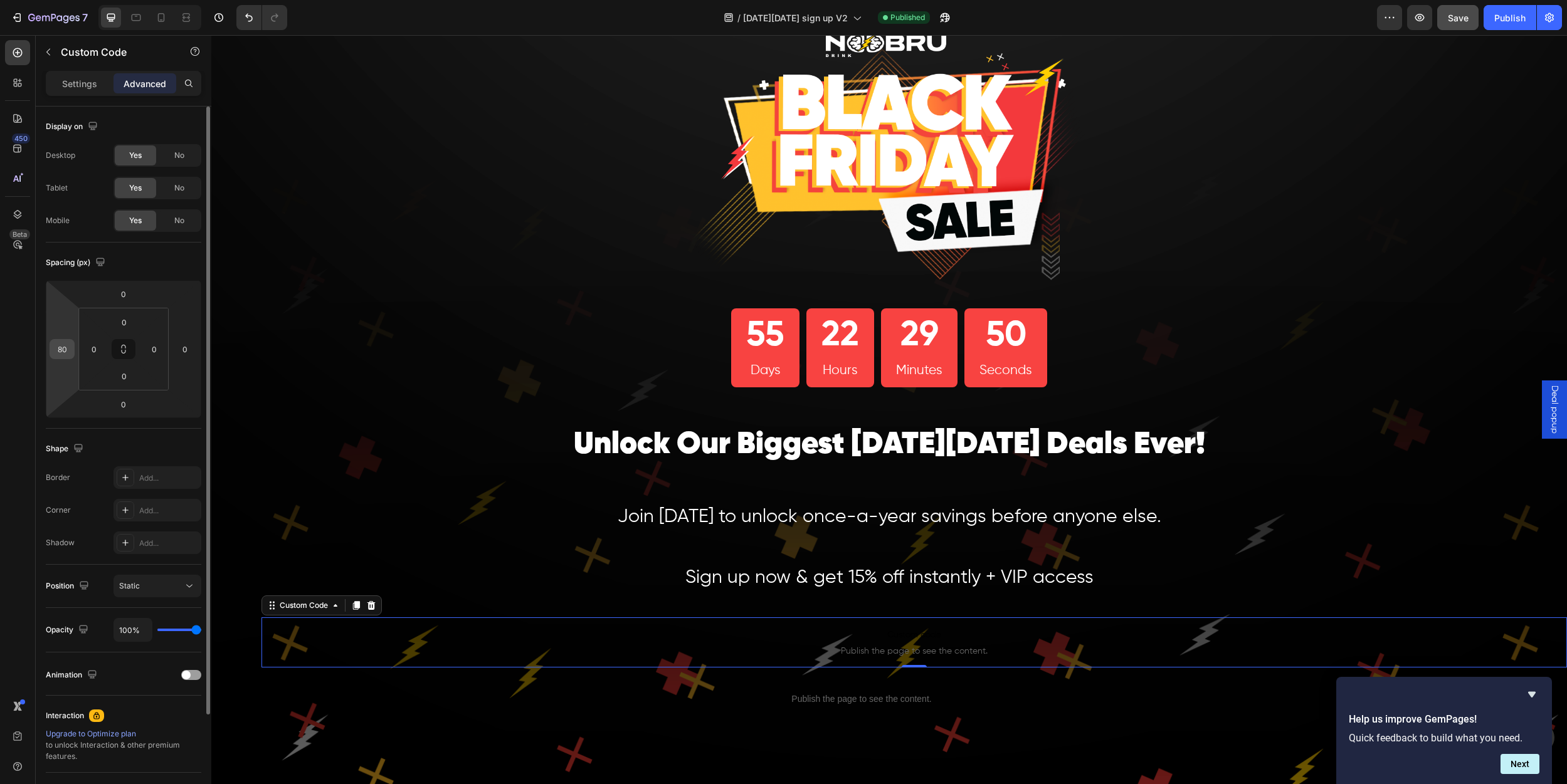
click at [65, 356] on input "80" at bounding box center [62, 349] width 19 height 19
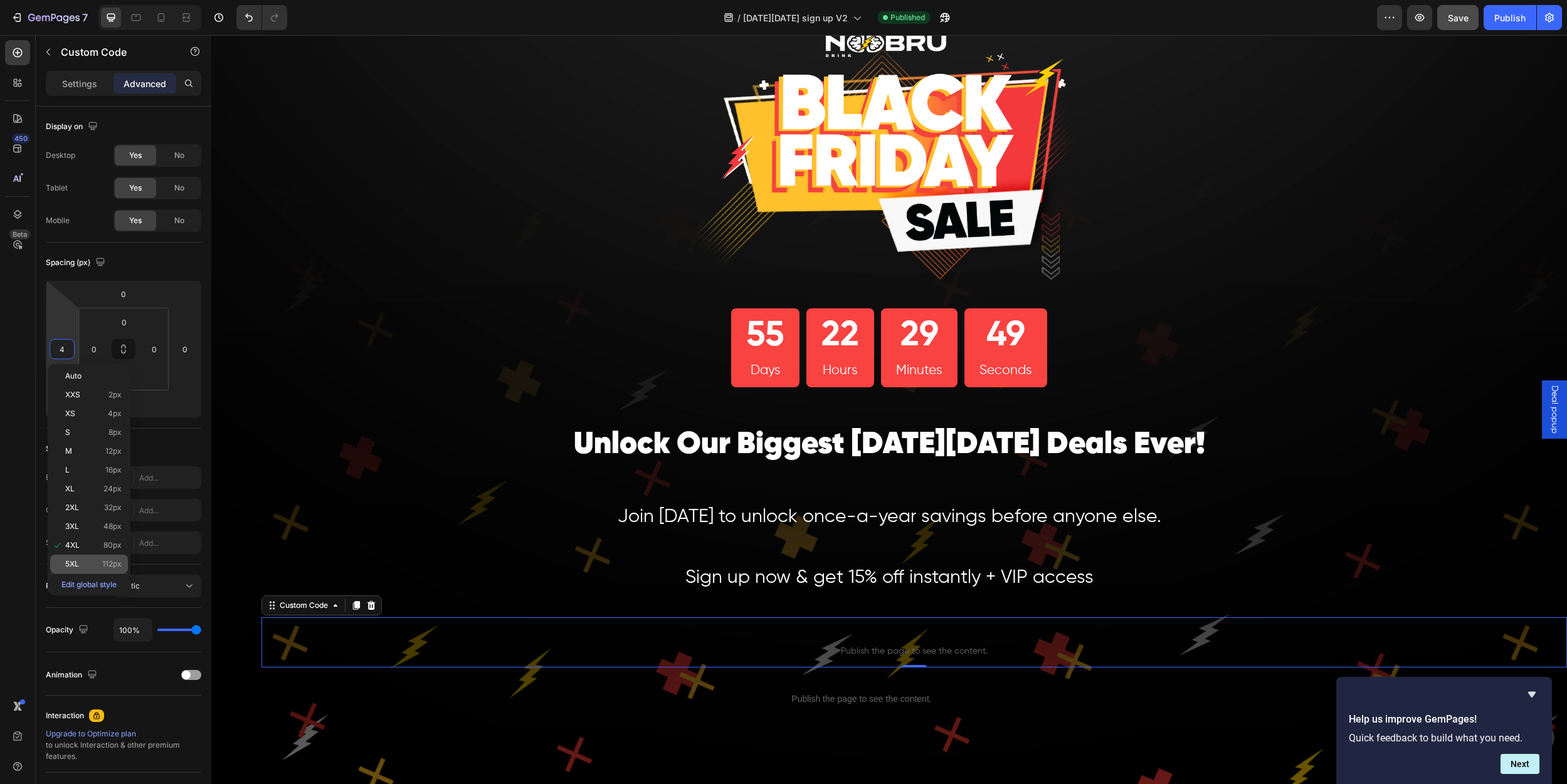
click at [84, 566] on p "5XL 112px" at bounding box center [94, 563] width 57 height 8
type input "112"
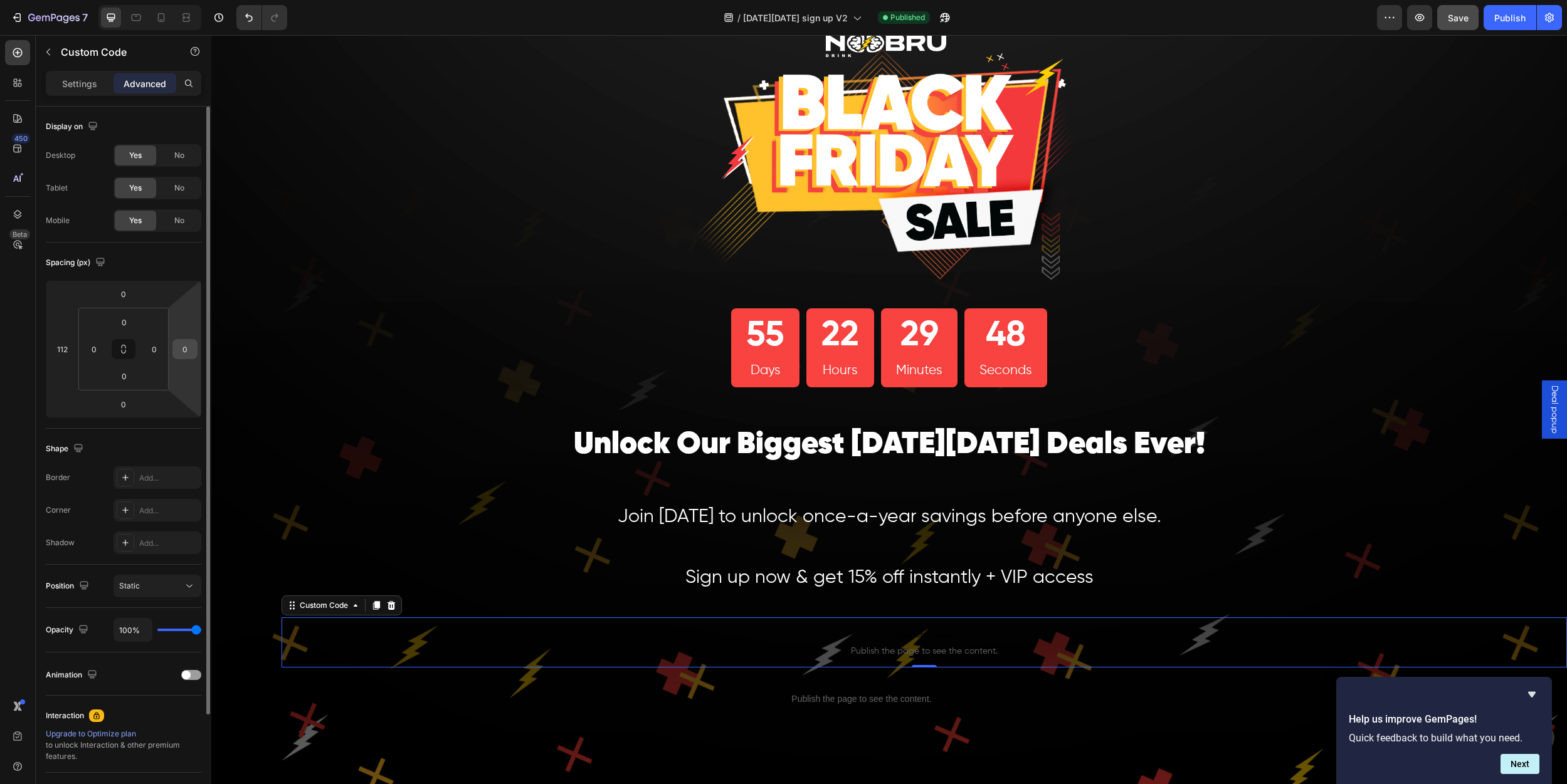
click at [191, 345] on input "0" at bounding box center [185, 349] width 19 height 19
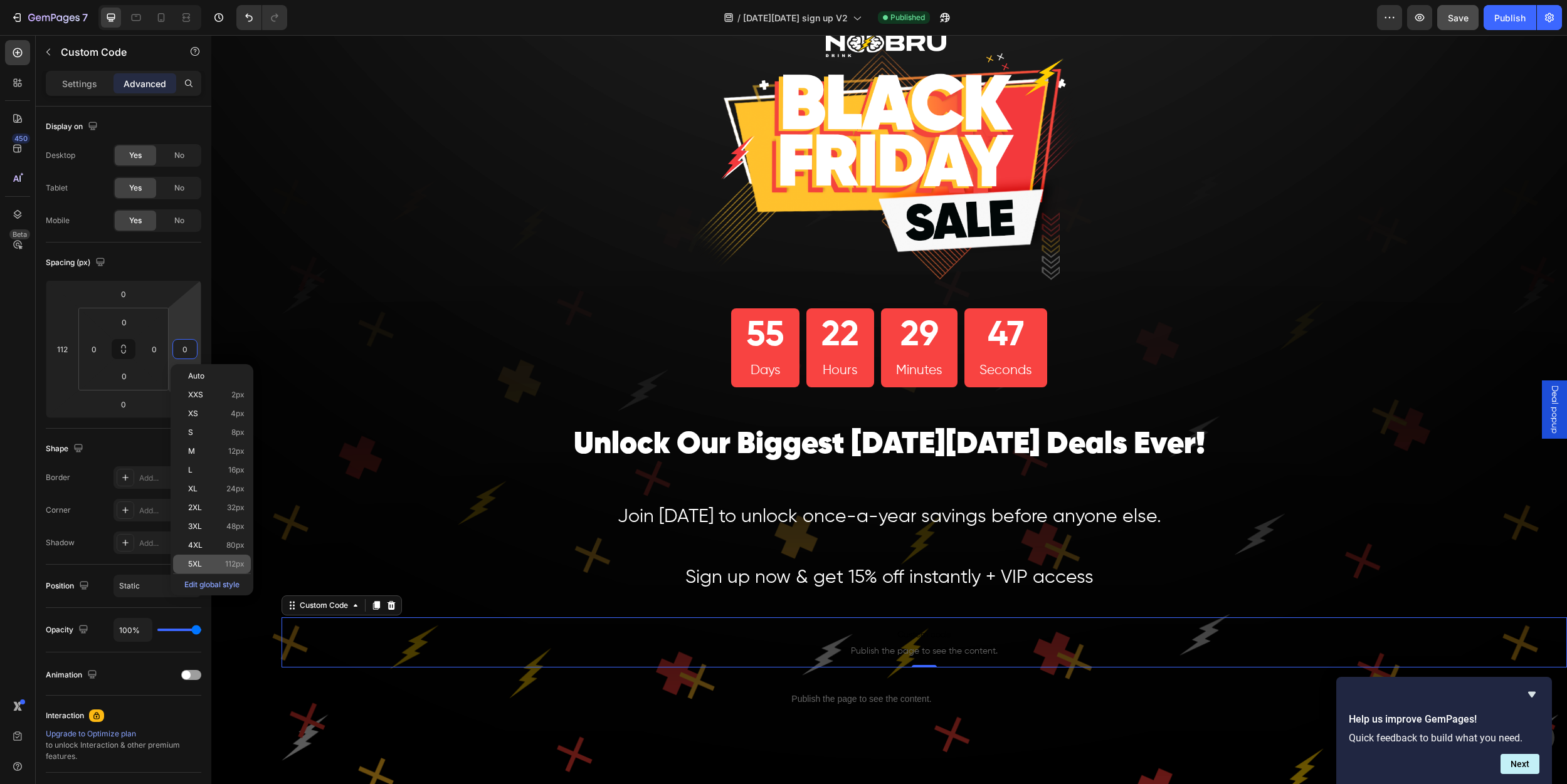
click at [199, 558] on div "5XL 112px" at bounding box center [212, 564] width 77 height 19
type input "112"
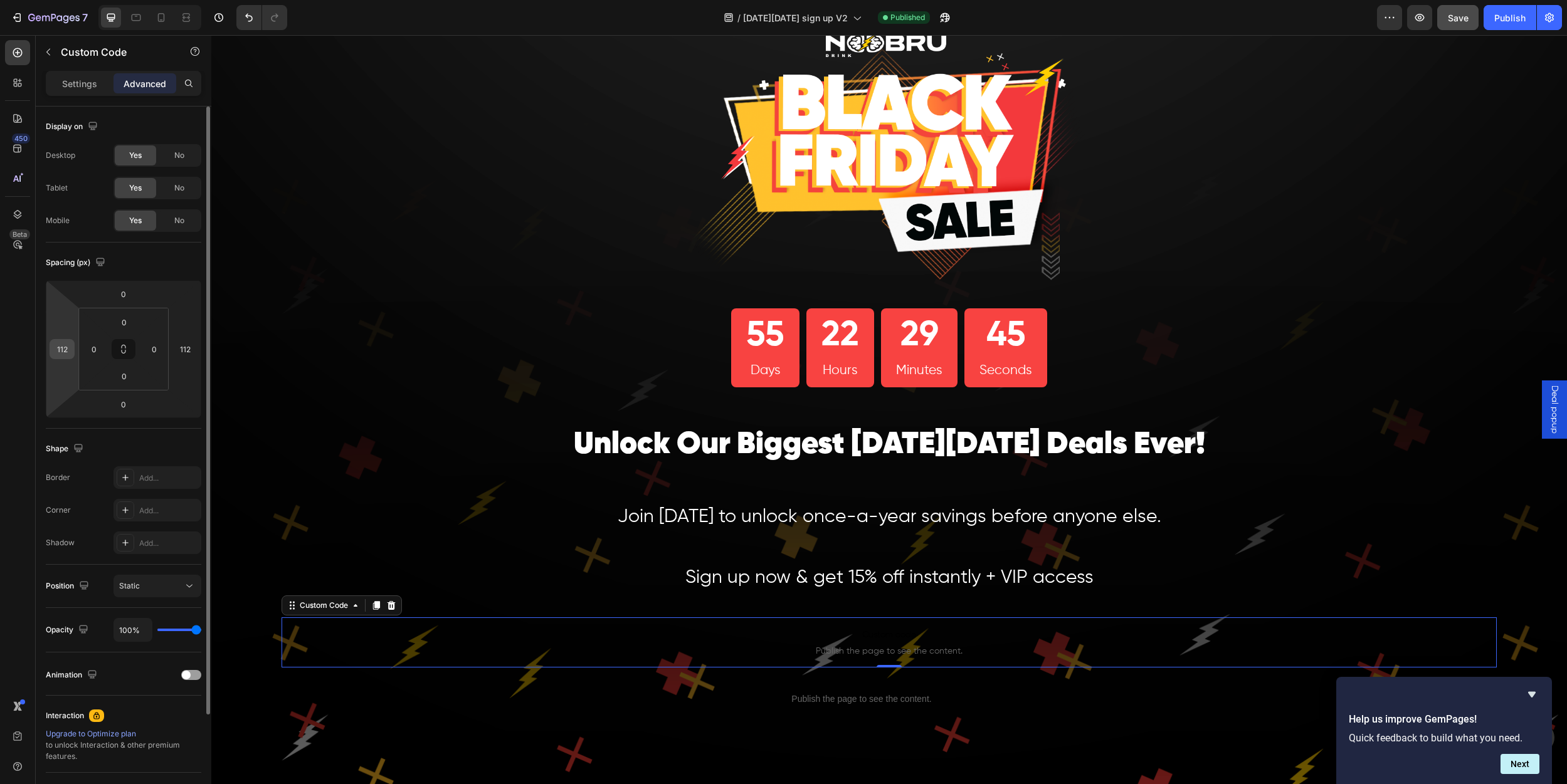
click at [61, 349] on input "112" at bounding box center [62, 349] width 19 height 19
type input "200"
click at [188, 349] on input "112" at bounding box center [185, 349] width 19 height 19
type input "300"
click at [71, 353] on input "200" at bounding box center [62, 349] width 19 height 19
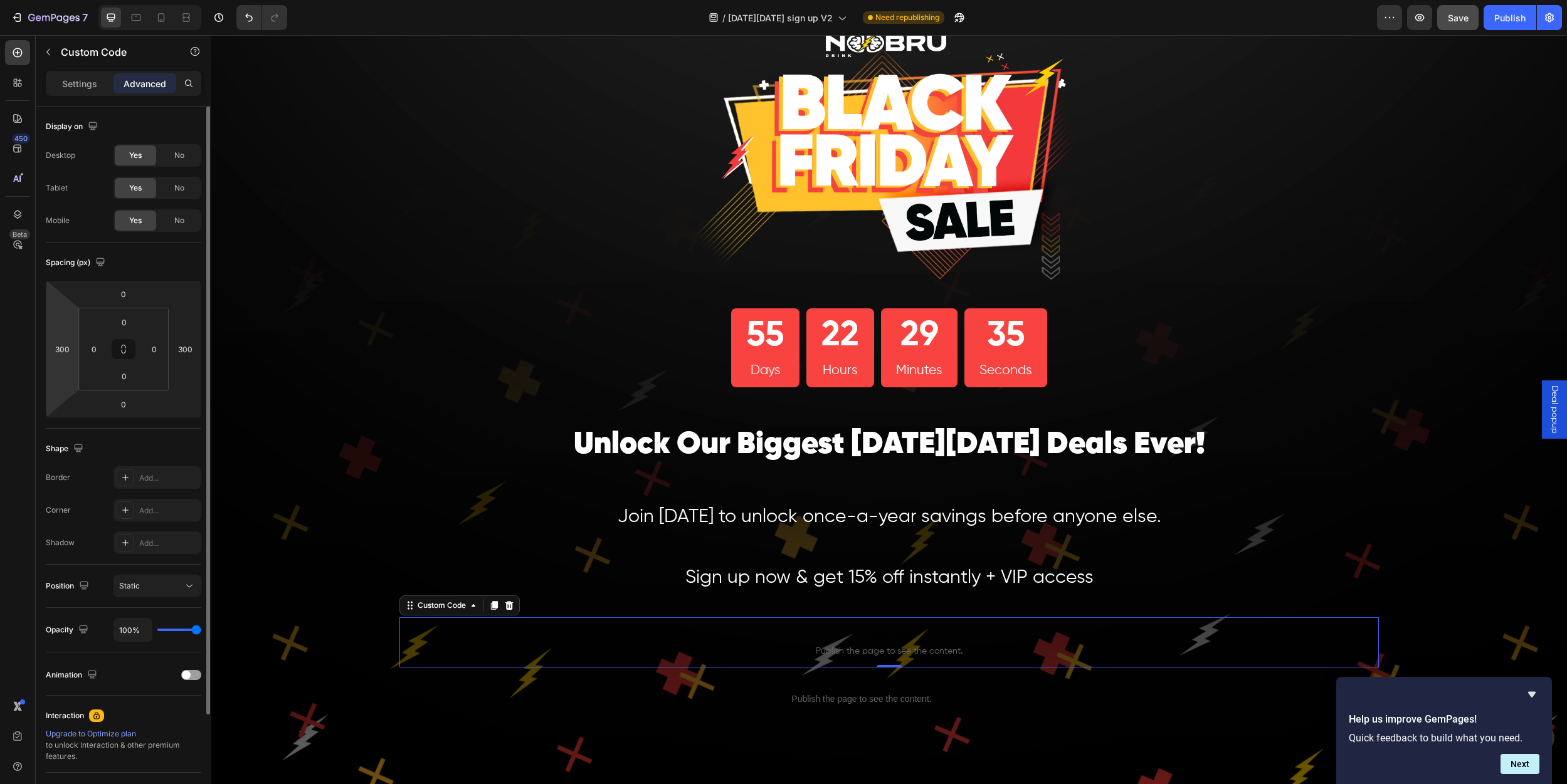
drag, startPoint x: 71, startPoint y: 350, endPoint x: 48, endPoint y: 350, distance: 23.0
click at [48, 350] on div "0 300 0 300" at bounding box center [123, 349] width 156 height 138
click at [57, 349] on input "300" at bounding box center [62, 349] width 19 height 19
type input "400"
click at [182, 349] on input "300" at bounding box center [185, 349] width 19 height 19
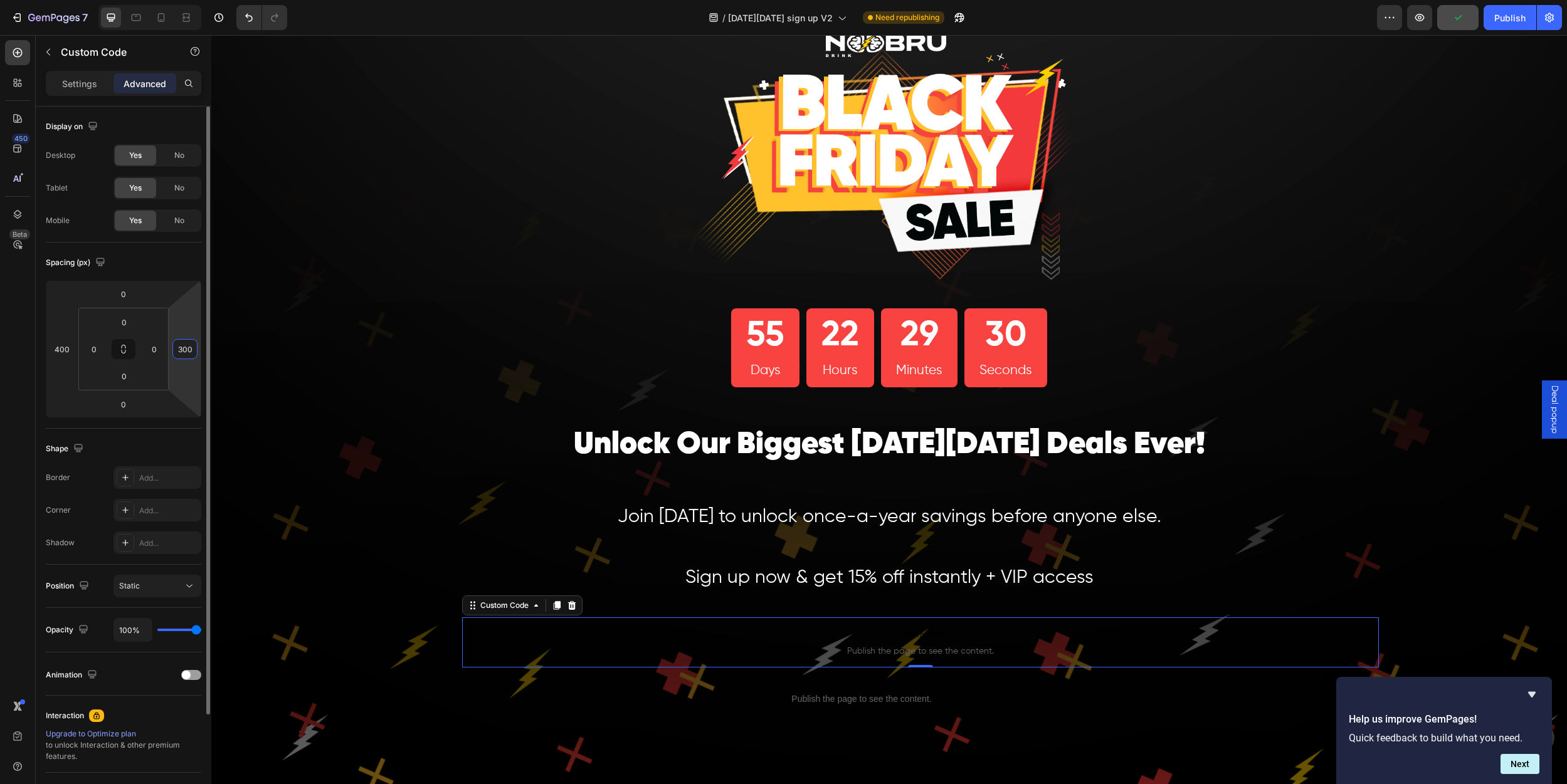
click at [182, 352] on input "300" at bounding box center [185, 349] width 19 height 19
type input "400"
click at [61, 353] on input "400" at bounding box center [62, 349] width 19 height 19
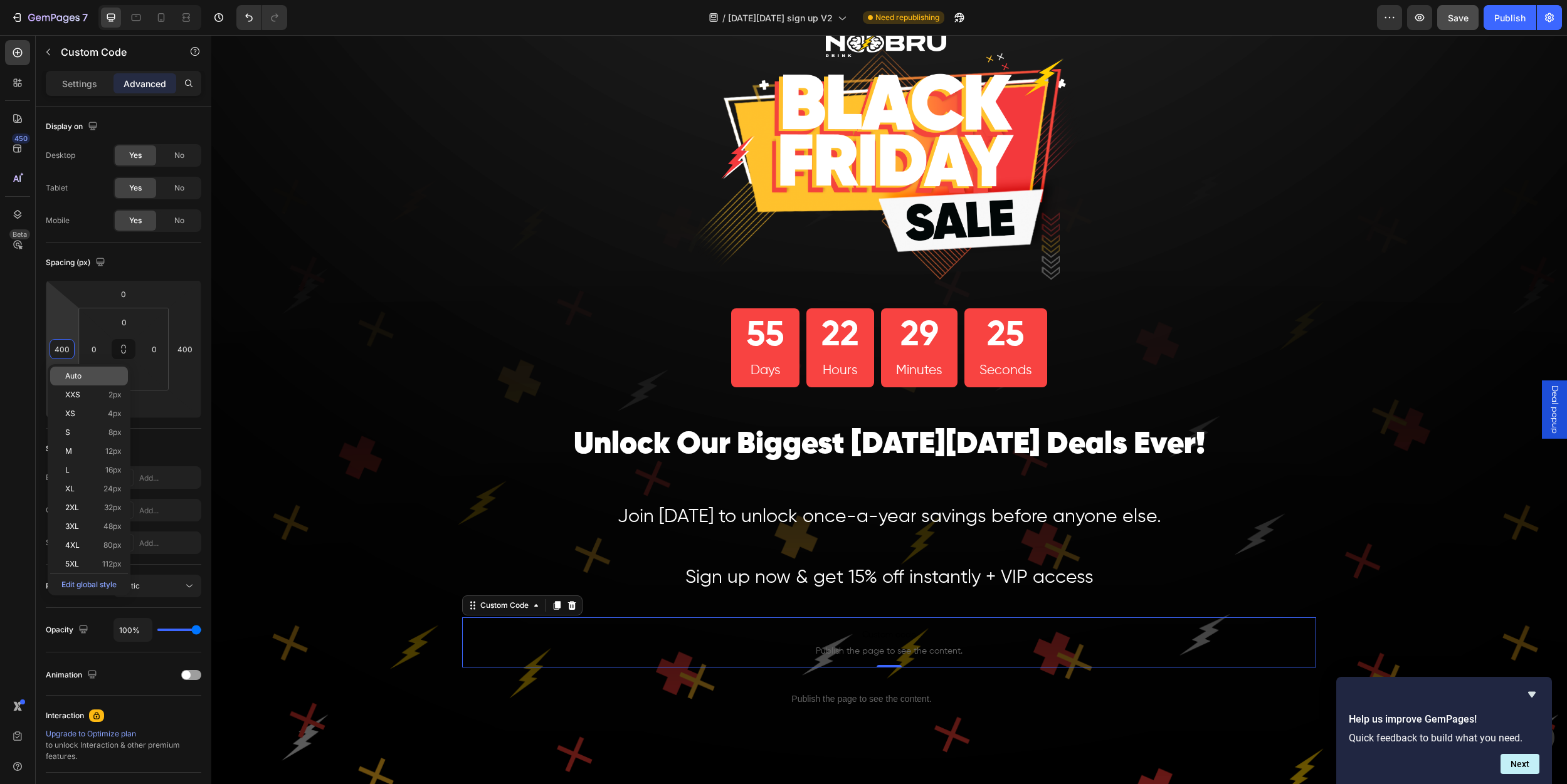
type input "0"
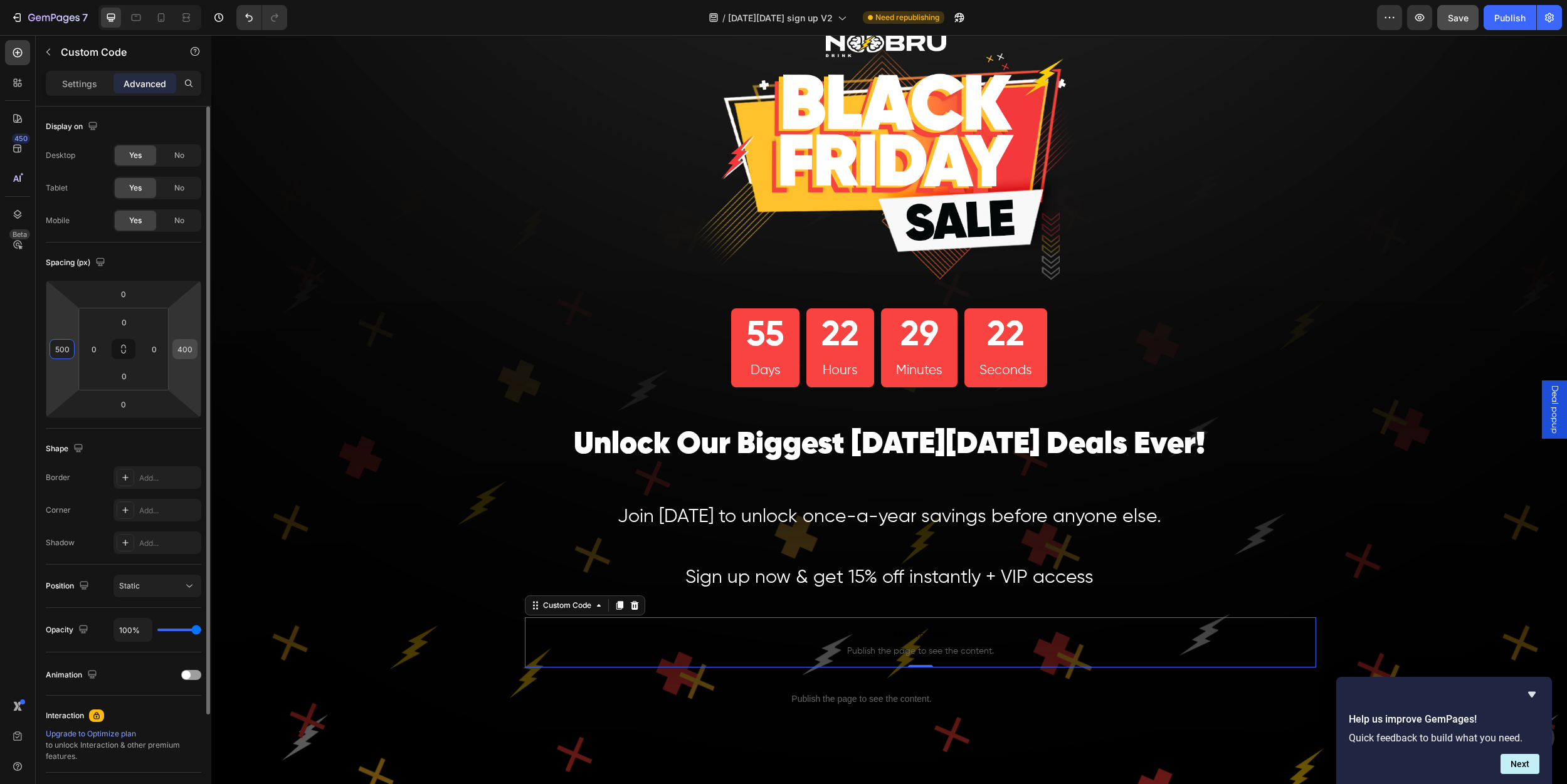
type input "500"
click at [189, 354] on input "400" at bounding box center [185, 349] width 19 height 19
type input "500"
click at [1516, 13] on div "Publish" at bounding box center [1510, 18] width 31 height 13
click at [61, 340] on input "500" at bounding box center [62, 349] width 19 height 19
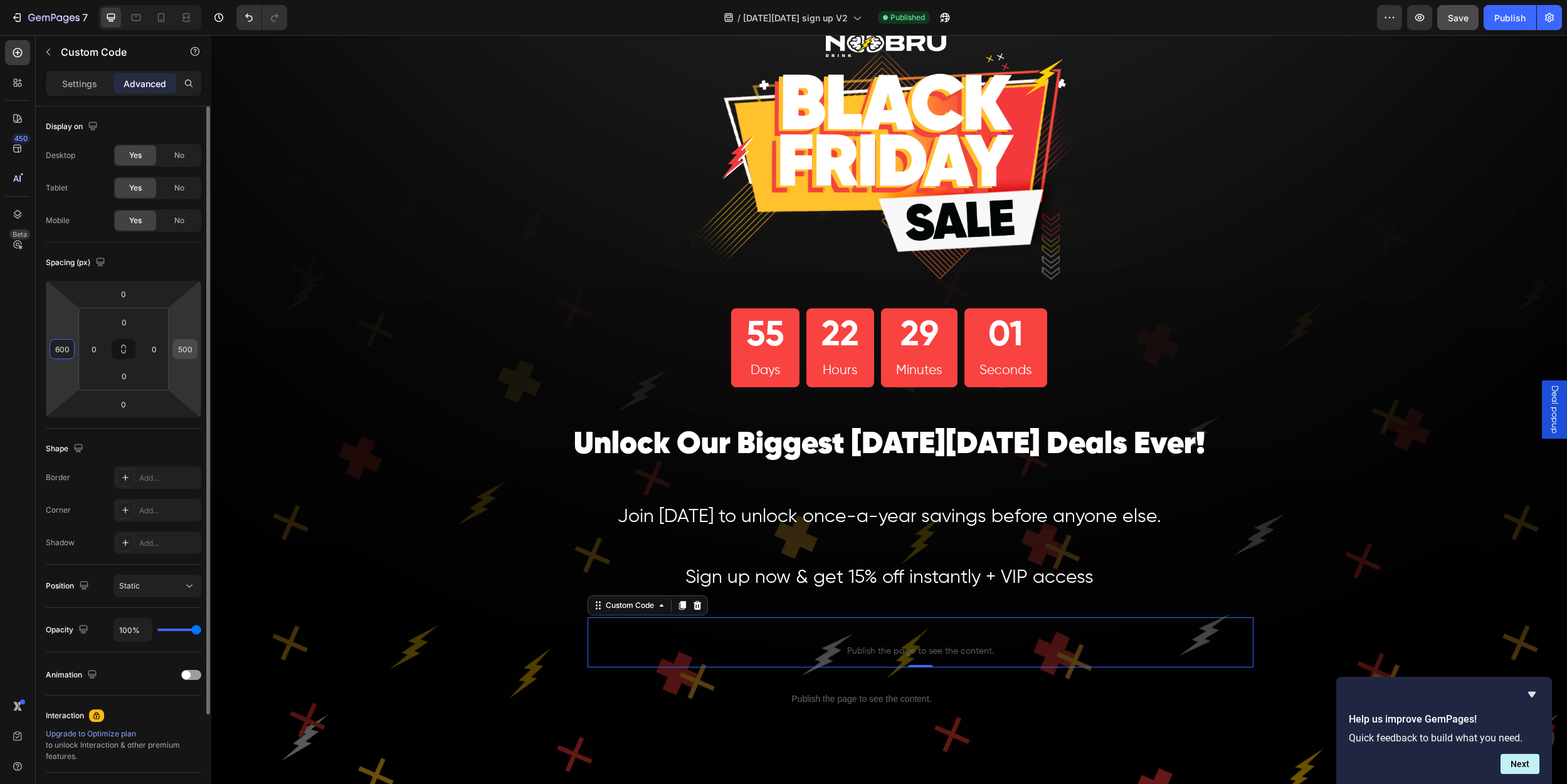
type input "600"
click at [181, 349] on input "500" at bounding box center [185, 349] width 19 height 19
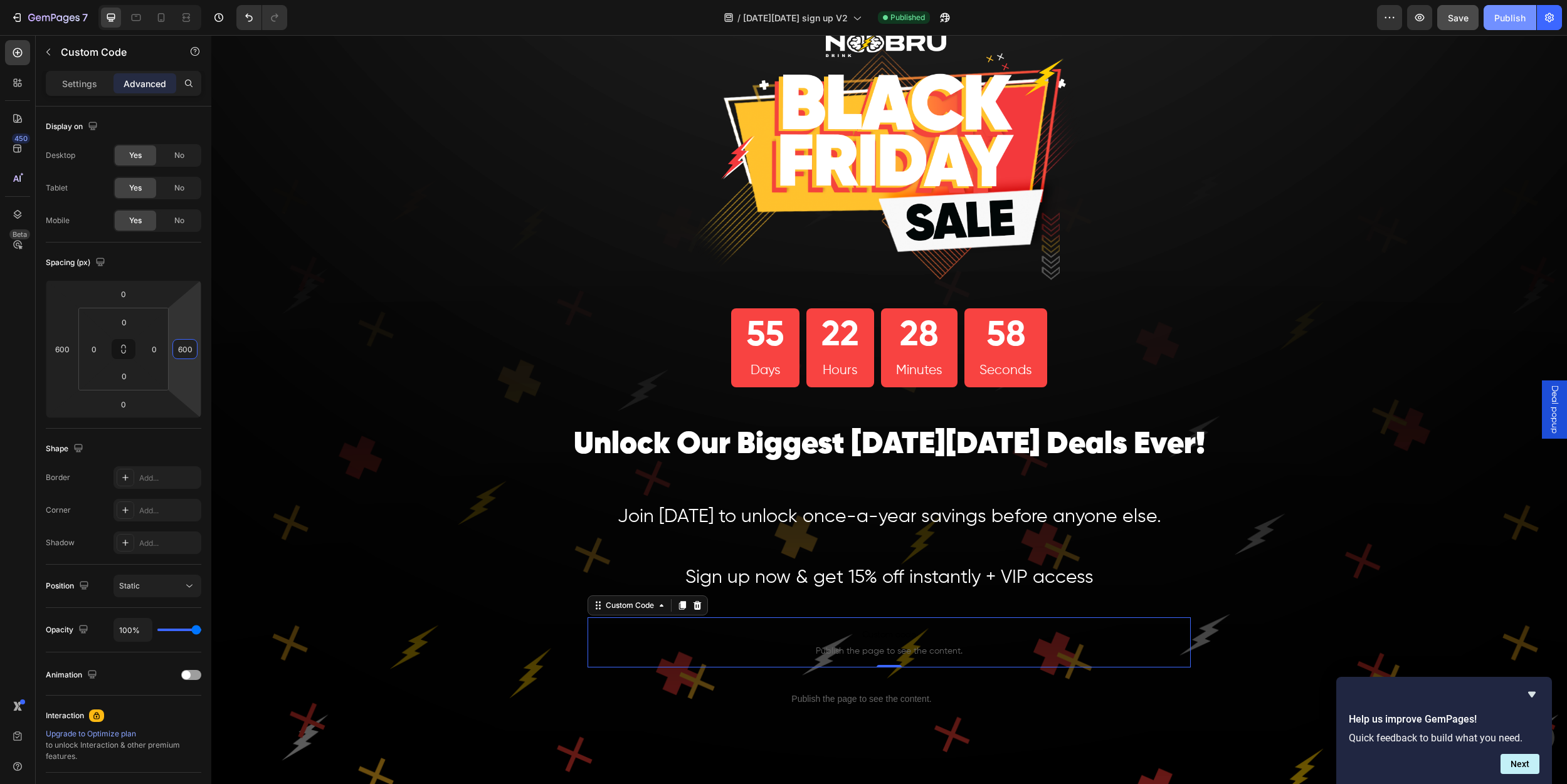
type input "600"
click at [1517, 8] on button "Publish" at bounding box center [1510, 18] width 53 height 25
